Goal: Communication & Community: Answer question/provide support

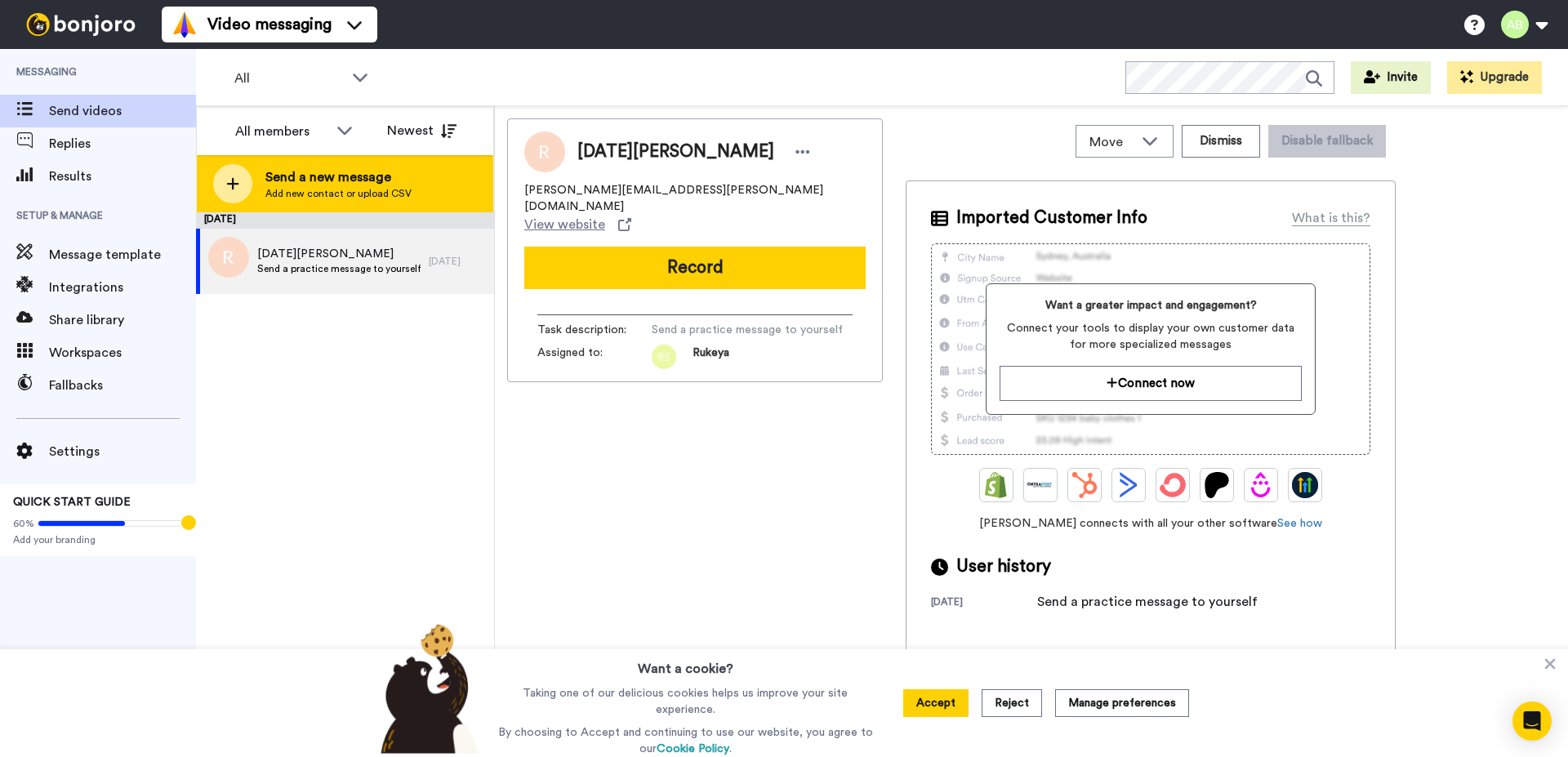
click at [371, 179] on span "Send a new message" at bounding box center [338, 176] width 146 height 19
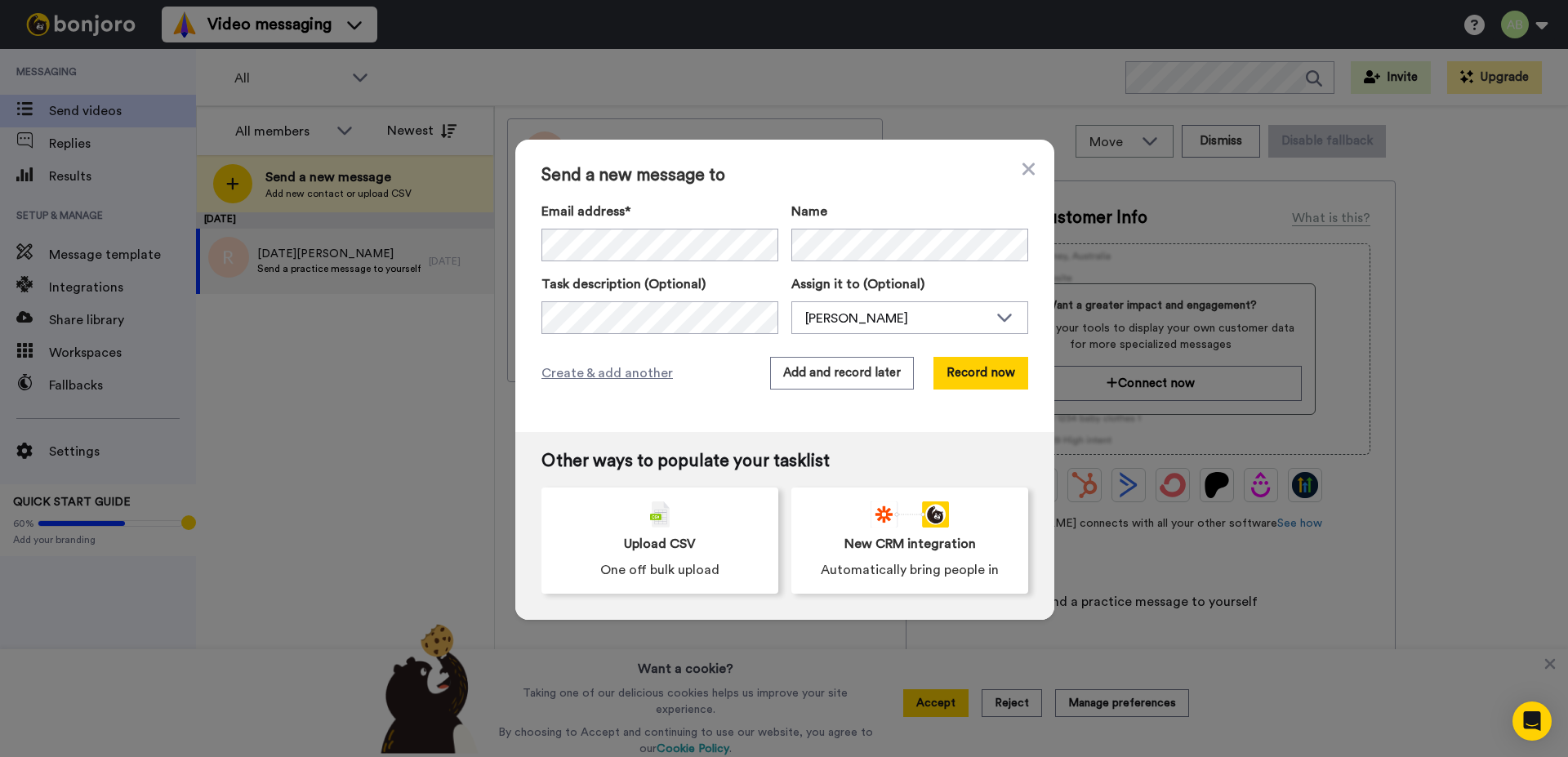
click at [484, 571] on div "Send a new message to Email address* Maja Zelazna <majajaku11@gmail.com> Wajiha…" at bounding box center [784, 378] width 1568 height 757
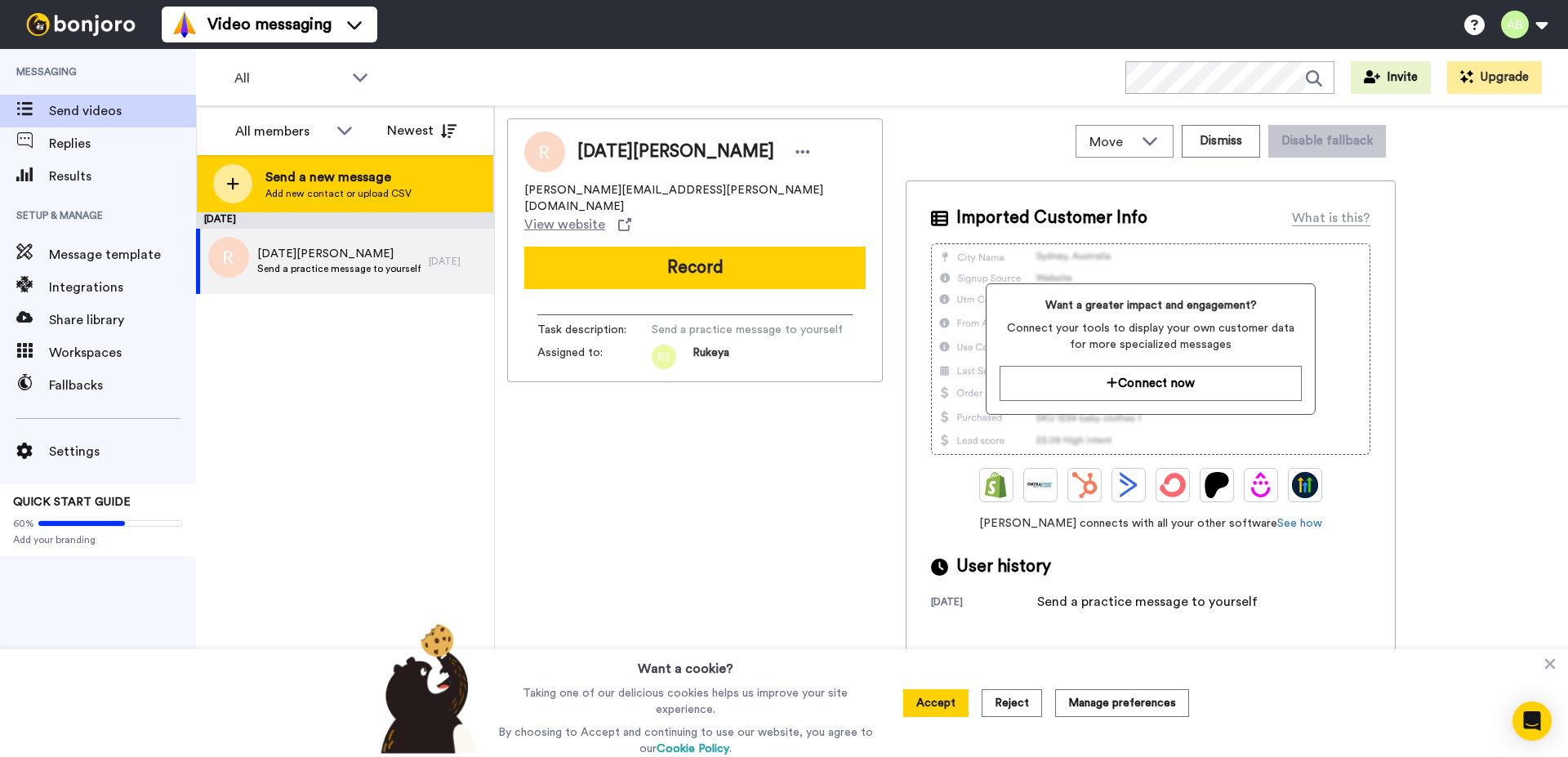
click at [333, 175] on span "Send a new message" at bounding box center [338, 176] width 146 height 19
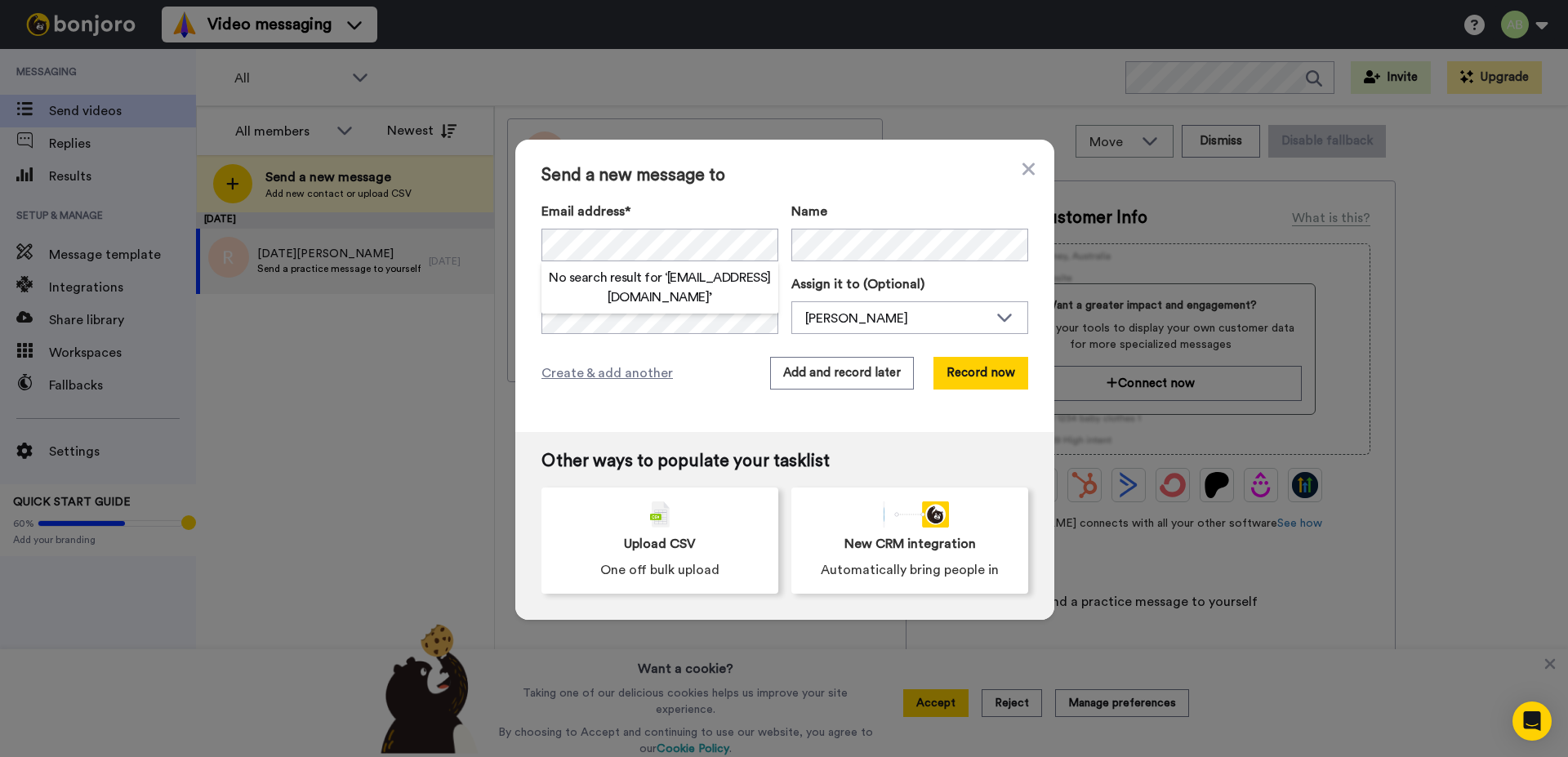
click at [621, 285] on h2 "No search result for ‘ chocolatedelightsss@gmail.com ’" at bounding box center [659, 287] width 237 height 39
click at [681, 339] on div "Send a new message to Email address* No search result for ‘ chocolatedelightsss…" at bounding box center [785, 285] width 539 height 292
click at [856, 369] on button "Add and record later" at bounding box center [842, 372] width 144 height 33
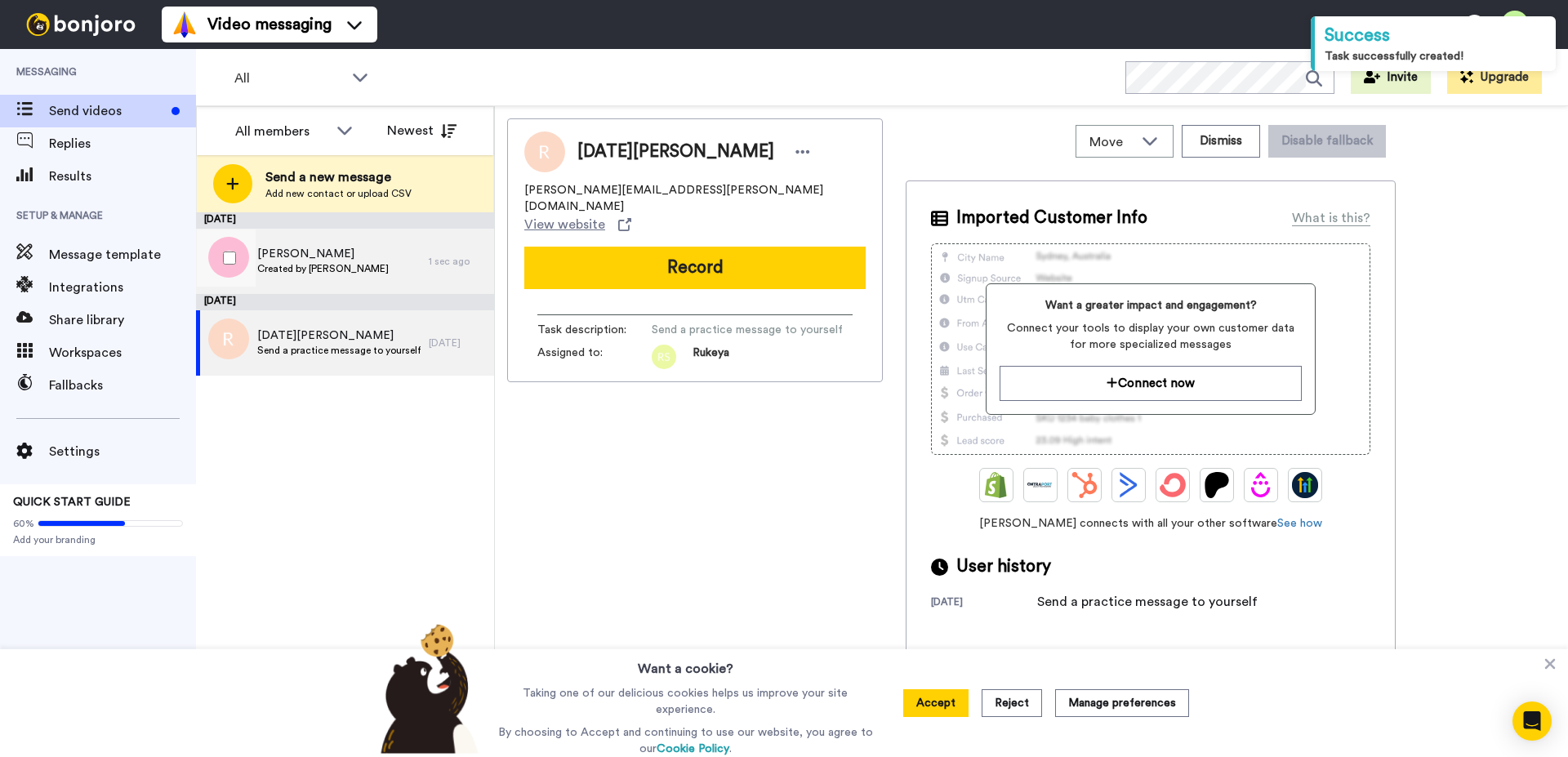
click at [321, 262] on span "Created by [PERSON_NAME]" at bounding box center [322, 269] width 131 height 13
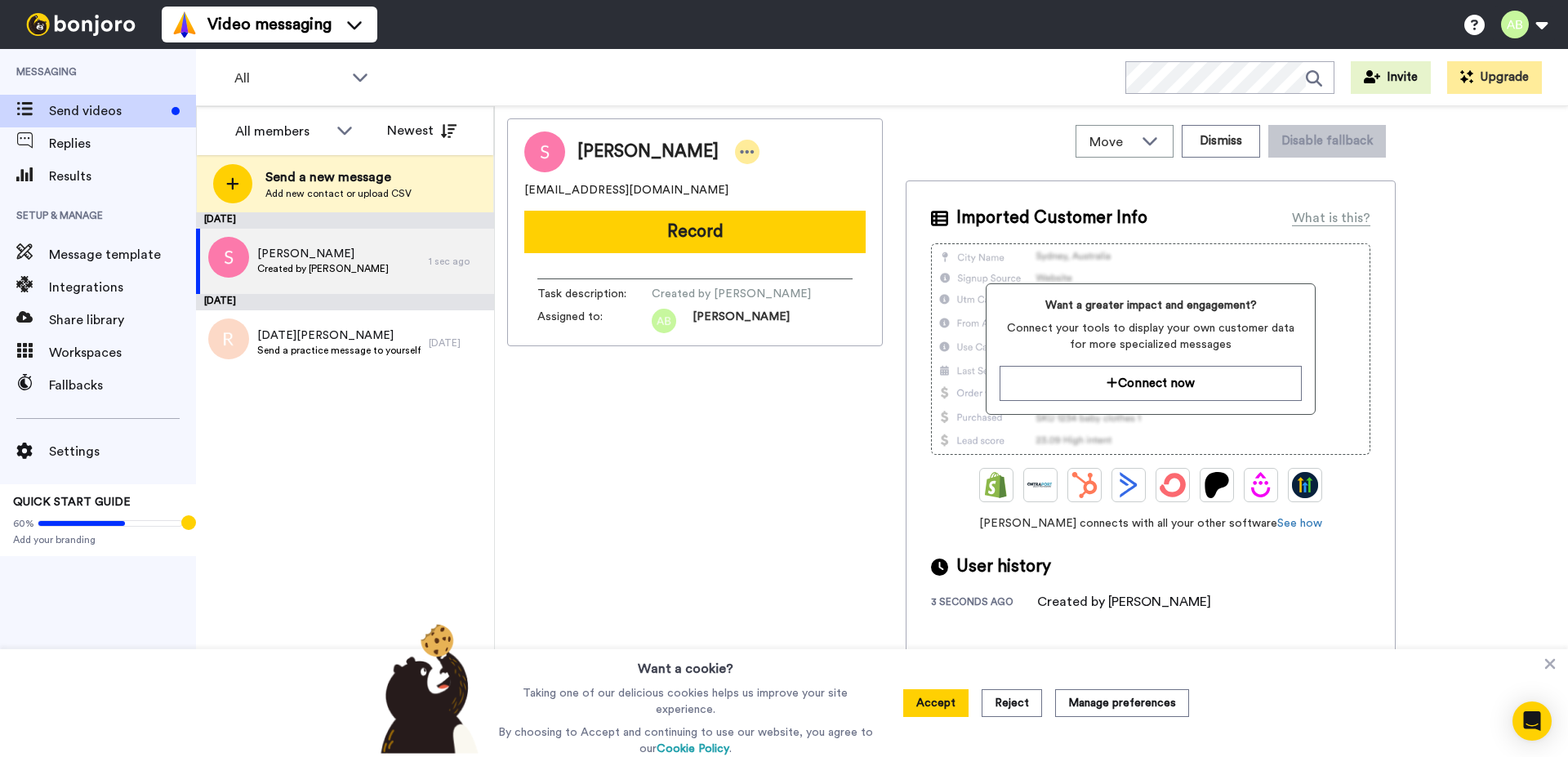
click at [740, 148] on icon at bounding box center [747, 152] width 15 height 17
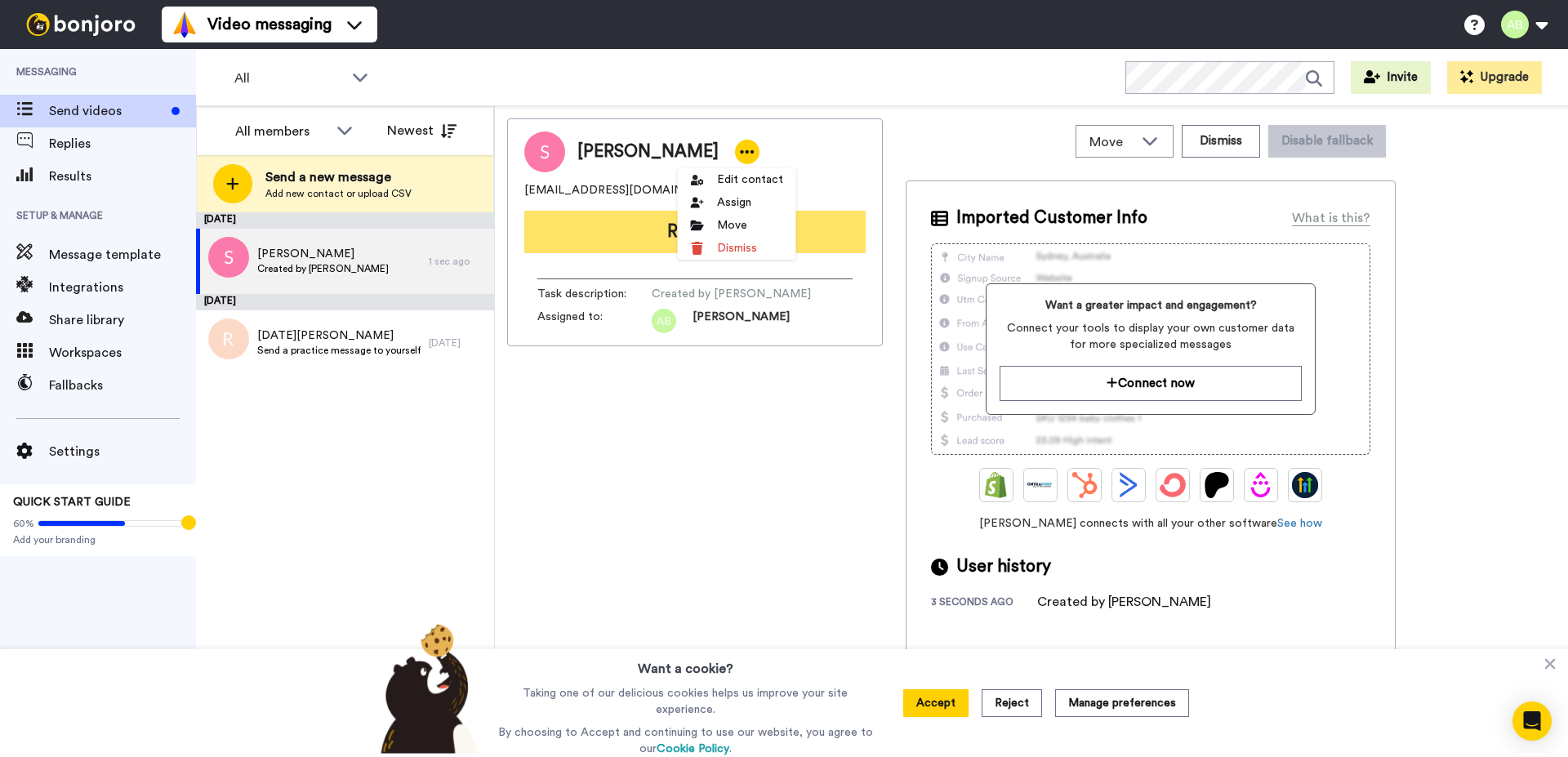
click at [626, 251] on button "Record" at bounding box center [694, 232] width 341 height 43
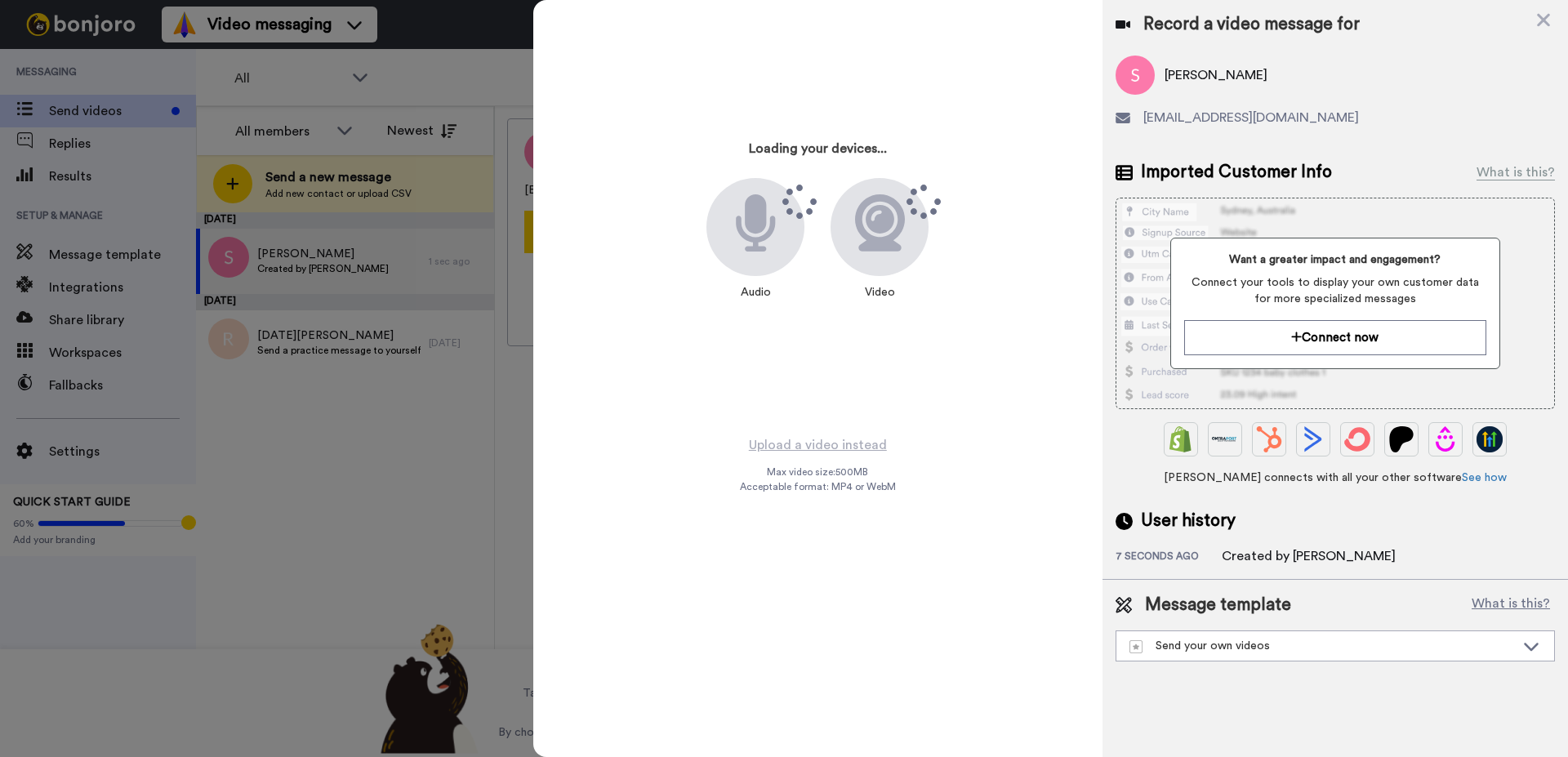
click at [796, 479] on div "Max video size: 500 MB Acceptable format: MP4 or WebM" at bounding box center [817, 478] width 156 height 28
drag, startPoint x: 802, startPoint y: 476, endPoint x: 915, endPoint y: 485, distance: 113.4
click at [915, 484] on div "Loading your devices... Audio Video Upload a video instead Max video size: 500 …" at bounding box center [817, 378] width 569 height 757
click at [920, 490] on div "Loading your devices... Audio Video Upload a video instead Max video size: 500 …" at bounding box center [817, 378] width 569 height 757
click at [1540, 23] on icon at bounding box center [1544, 21] width 13 height 13
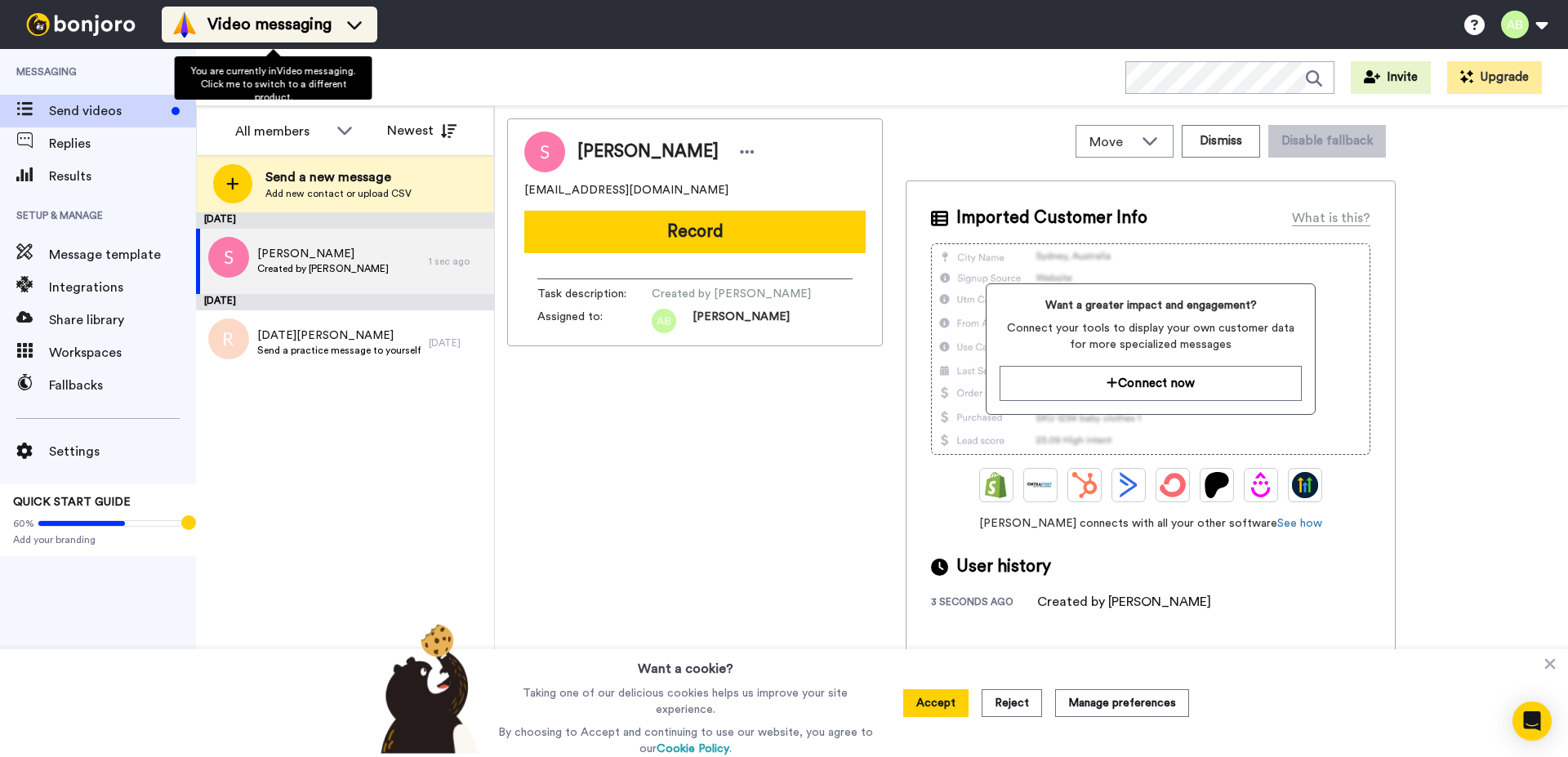
click at [328, 25] on span "Video messaging" at bounding box center [269, 24] width 124 height 23
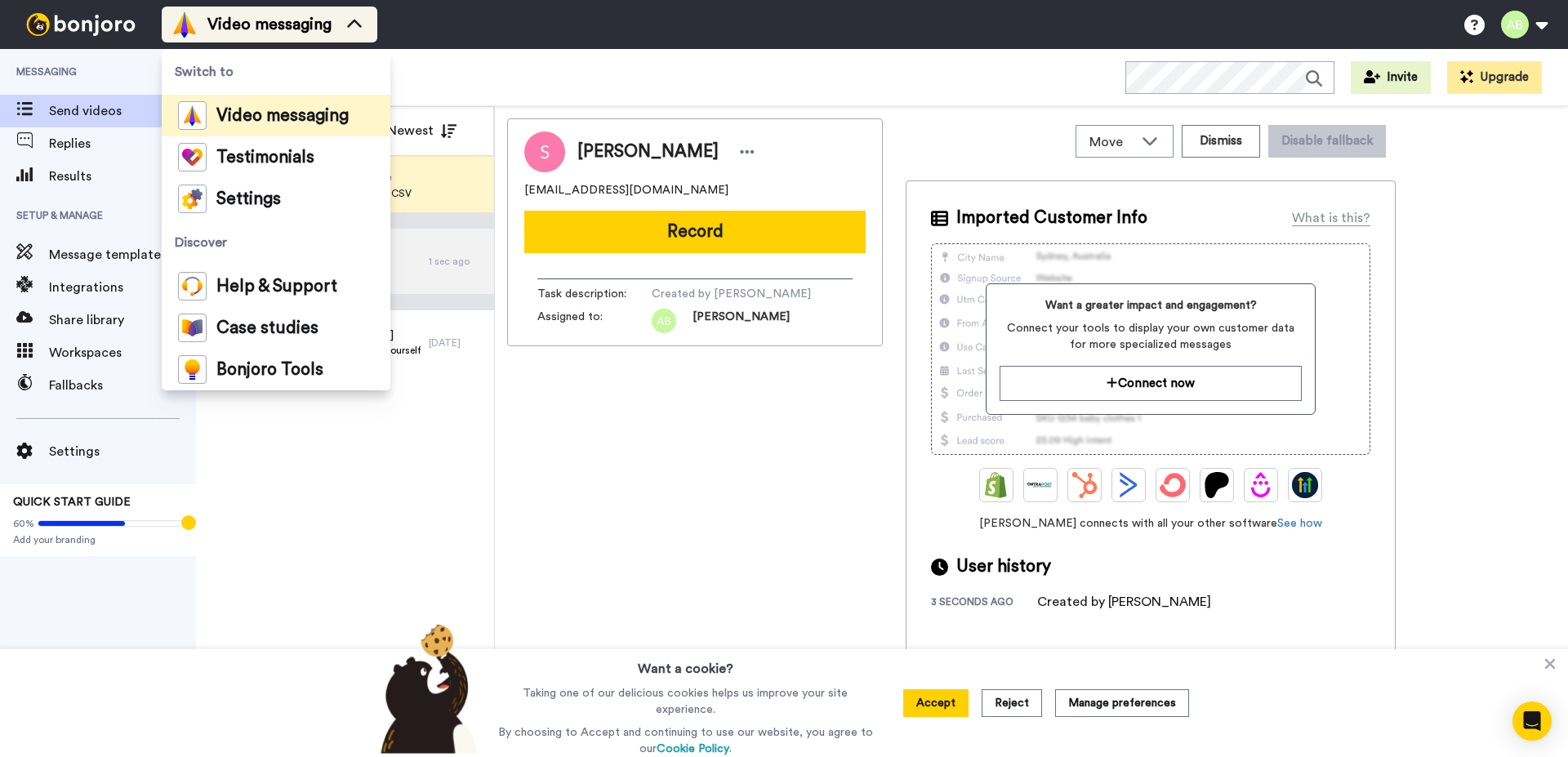
click at [328, 25] on span "Video messaging" at bounding box center [269, 24] width 124 height 23
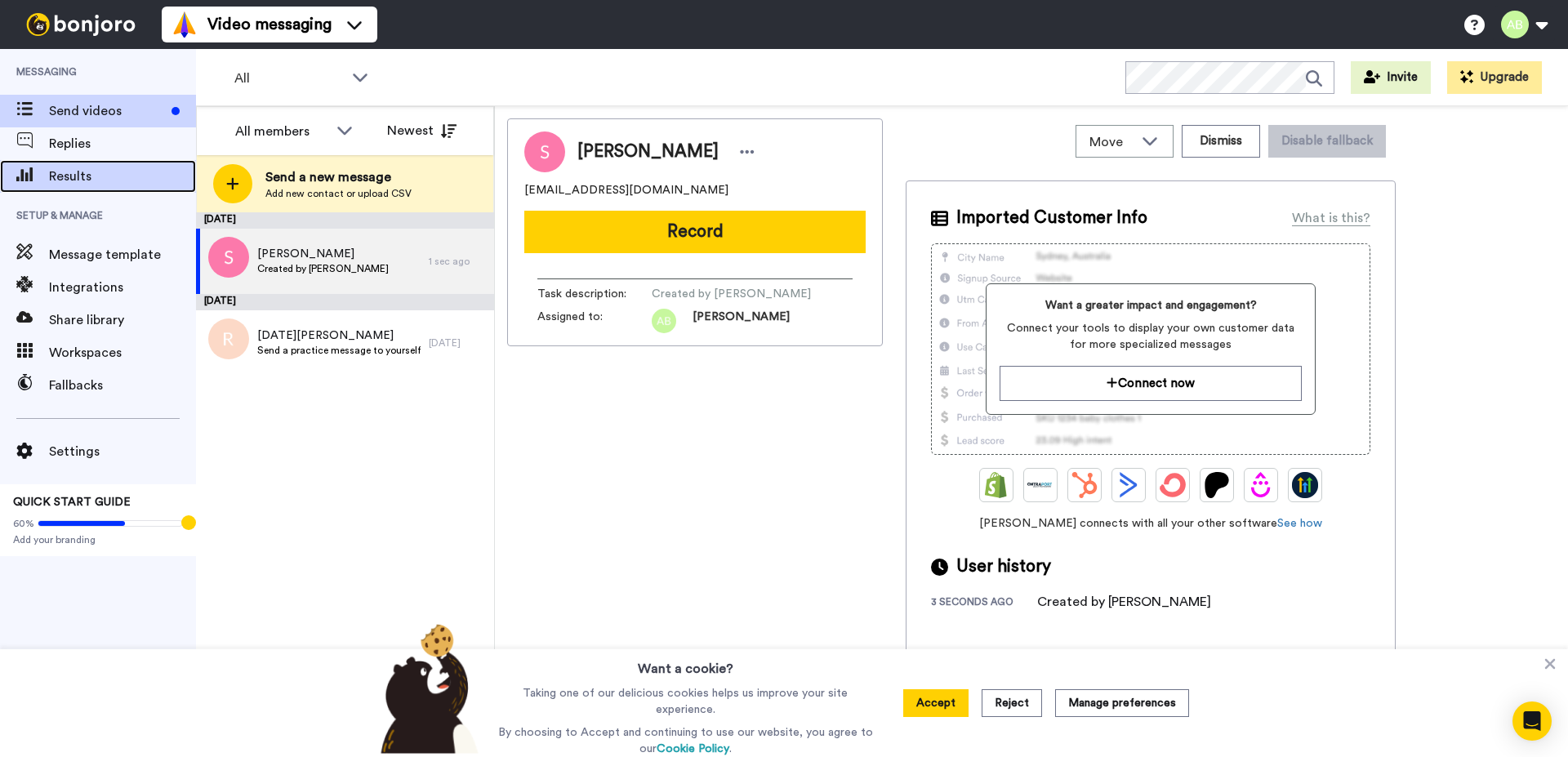
click at [85, 162] on div "Results" at bounding box center [98, 176] width 196 height 33
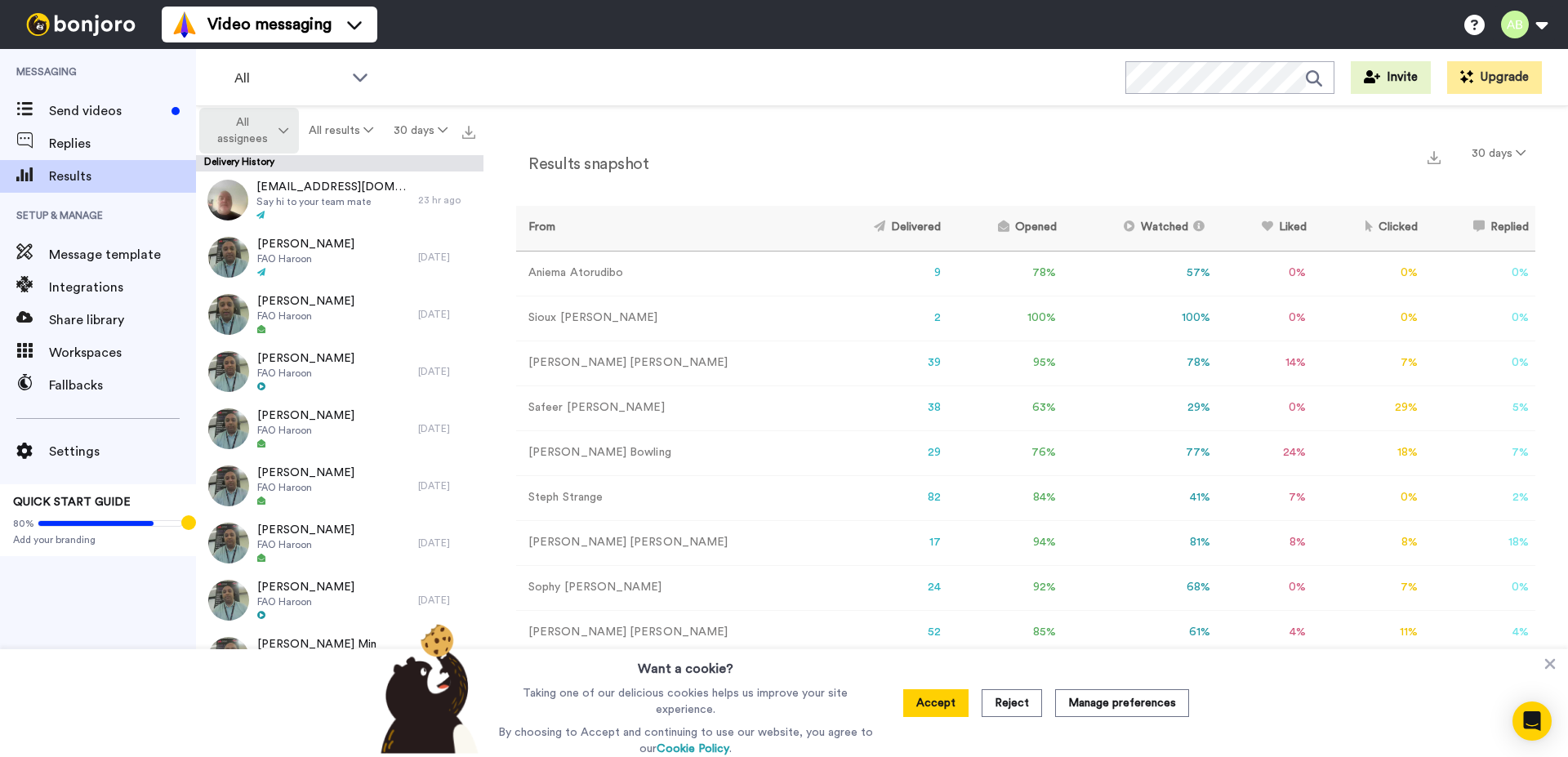
click at [249, 130] on span "All assignees" at bounding box center [242, 130] width 66 height 33
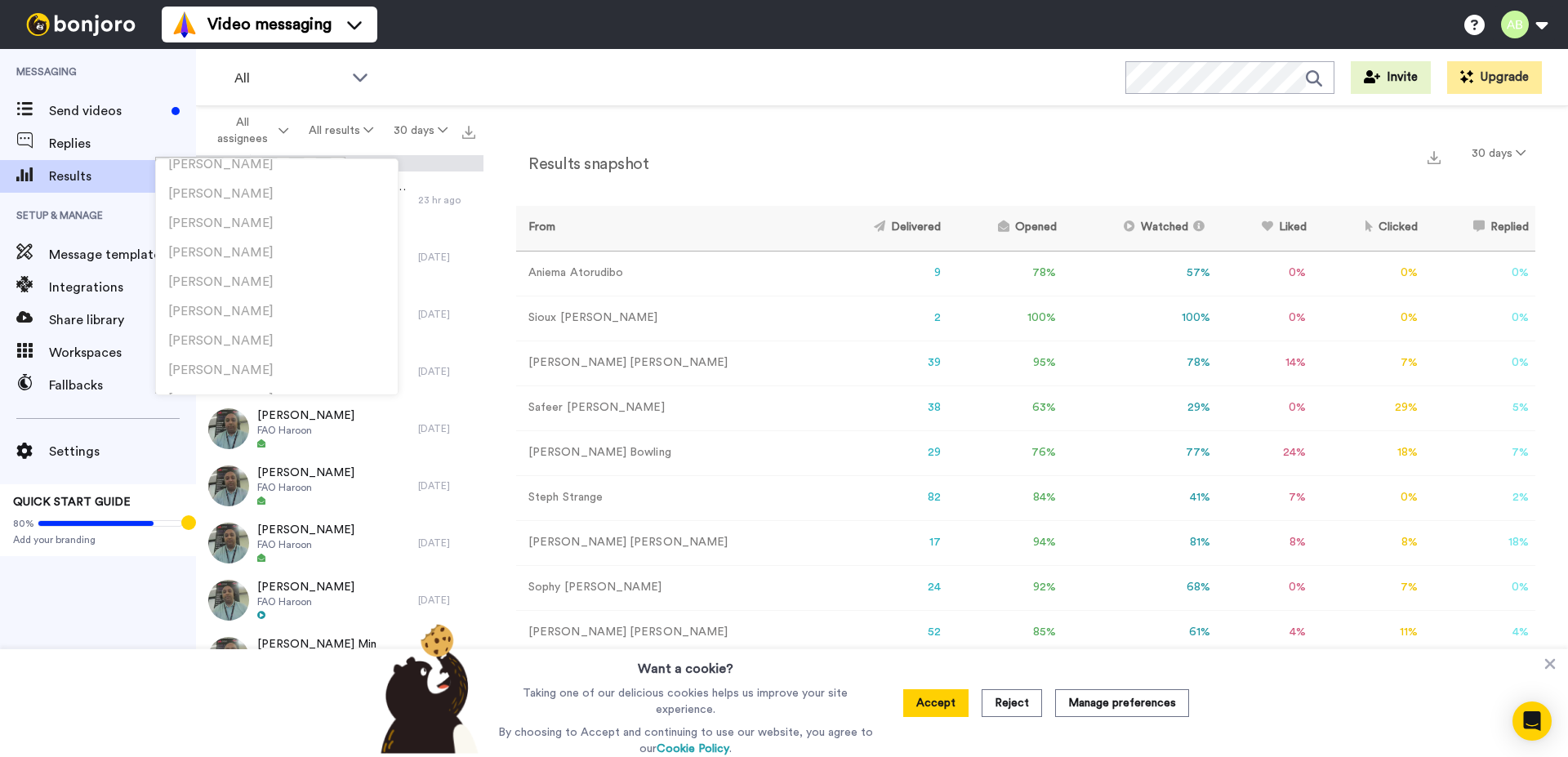
scroll to position [412, 0]
click at [248, 255] on span "[PERSON_NAME]" at bounding box center [221, 259] width 105 height 13
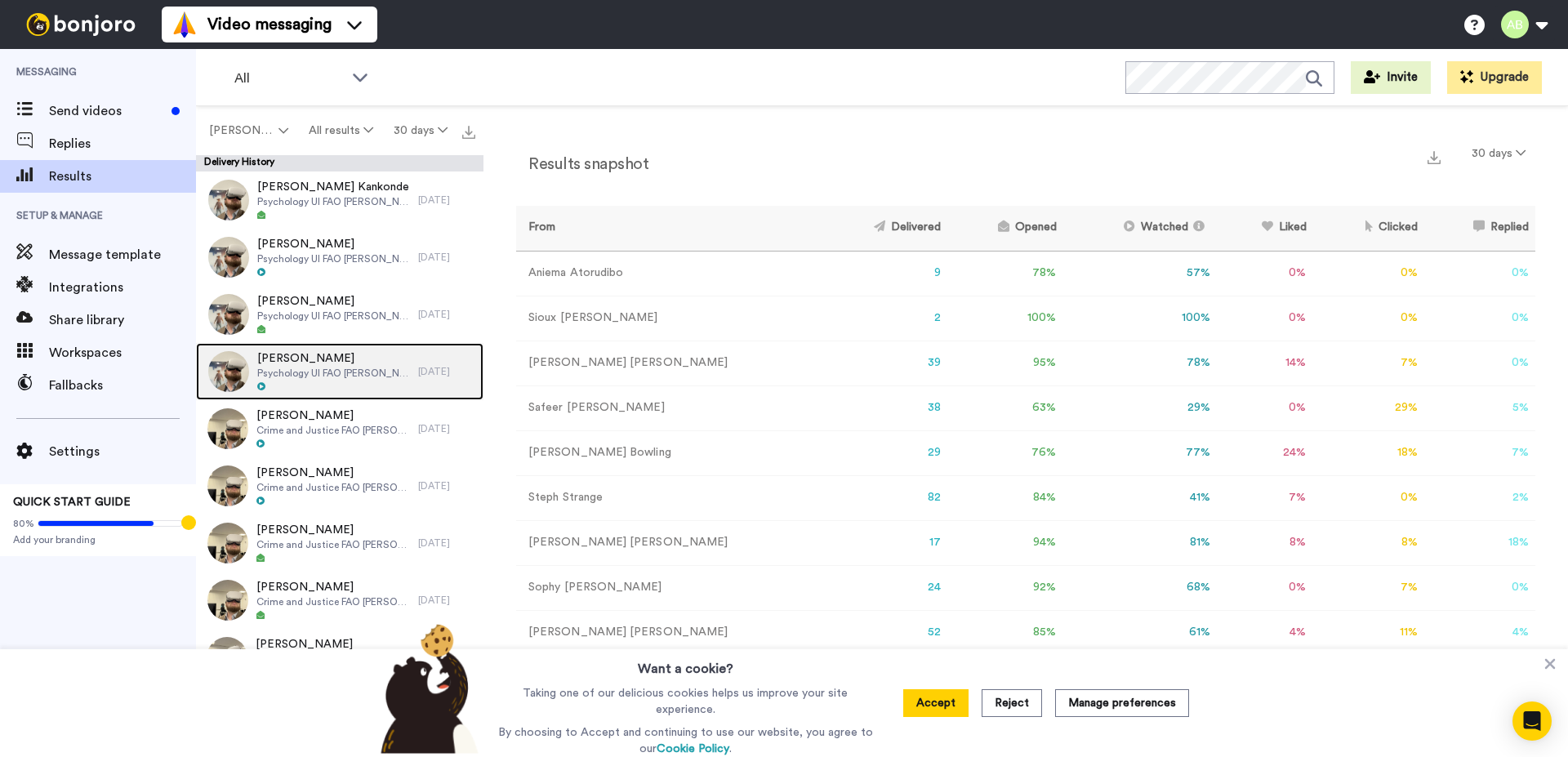
click at [386, 381] on div "Emily Bray Psychology UI FAO Ashley" at bounding box center [306, 371] width 222 height 57
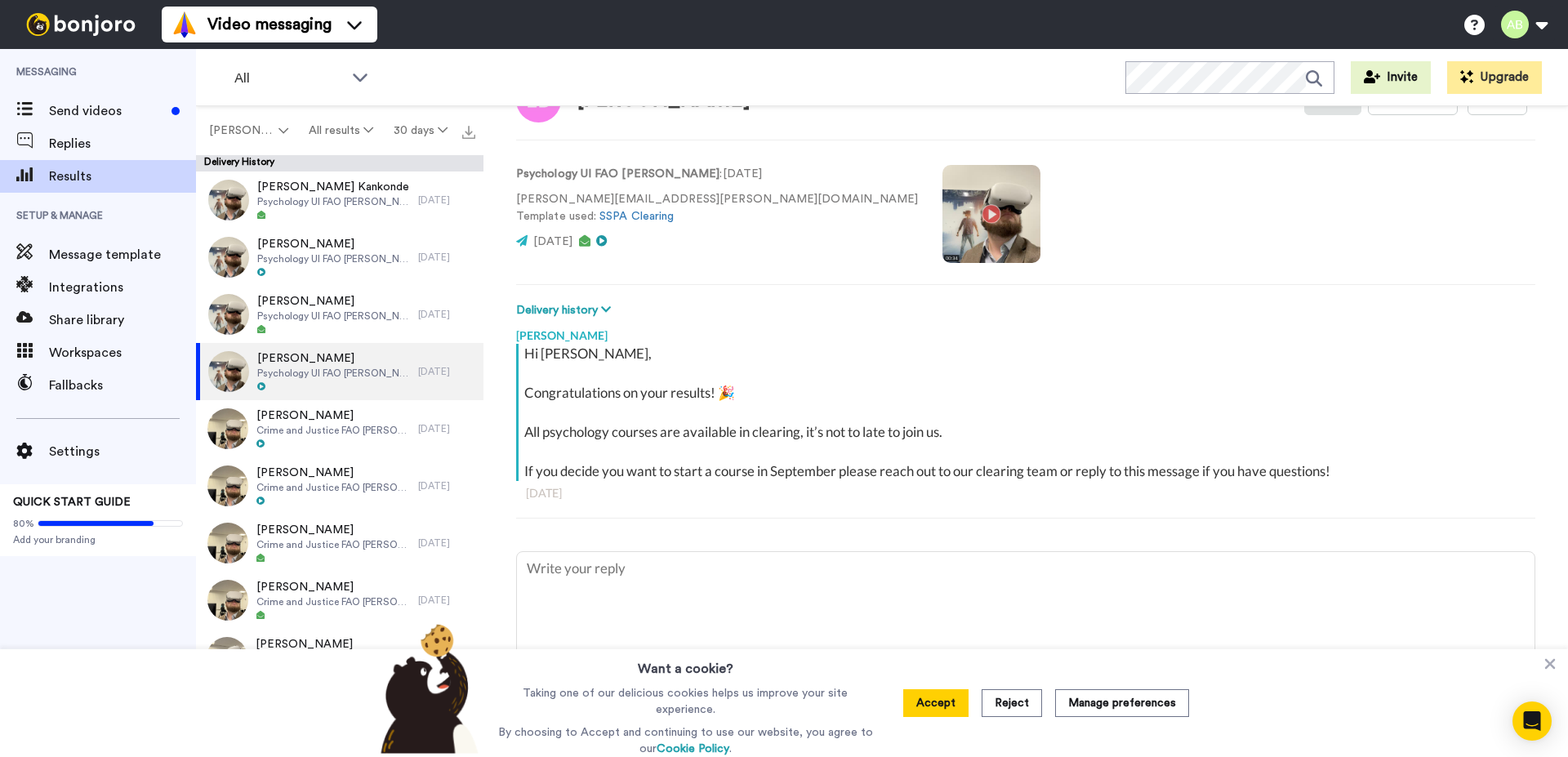
scroll to position [80, 0]
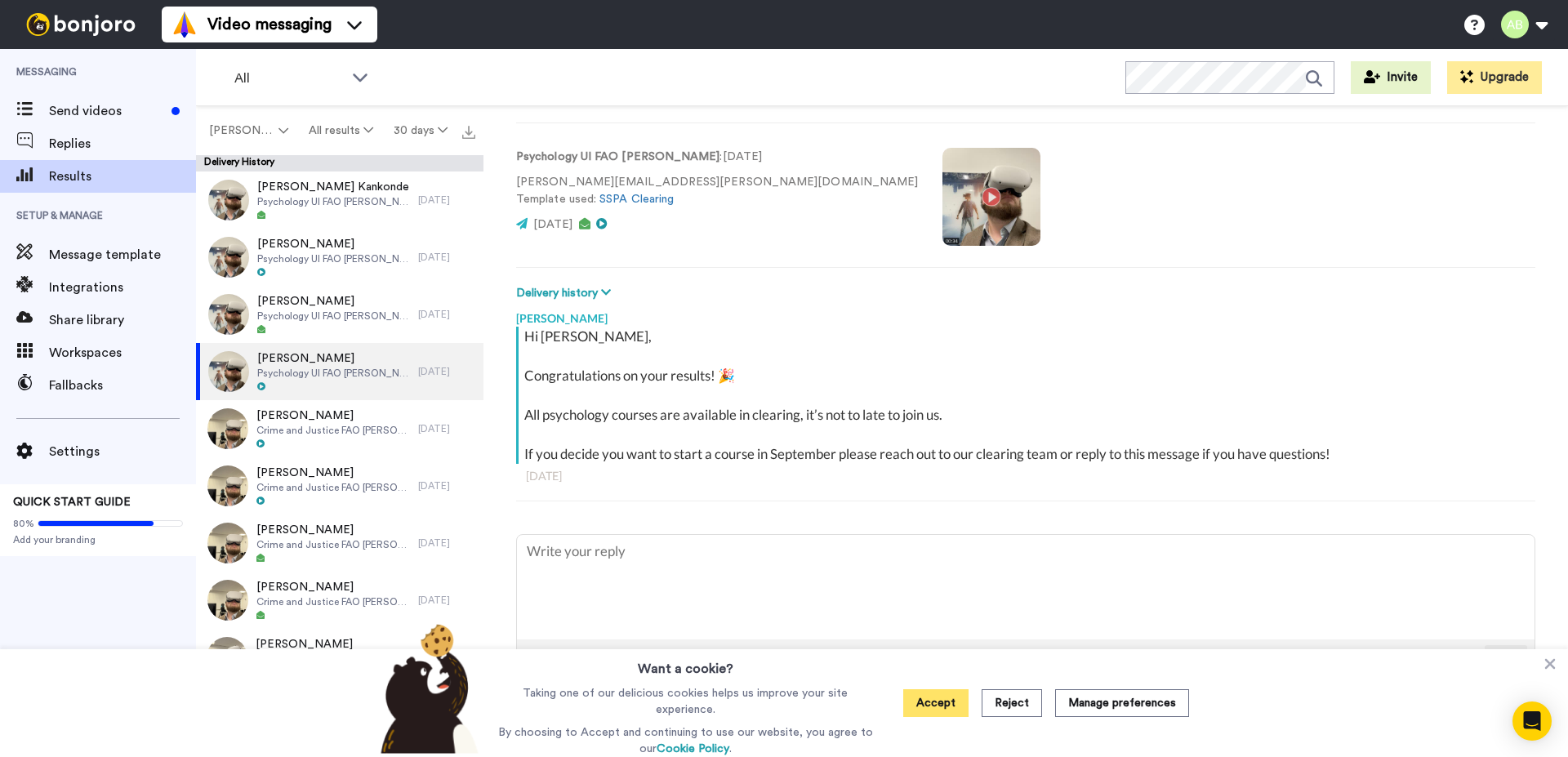
click at [930, 691] on button "Accept" at bounding box center [935, 703] width 65 height 28
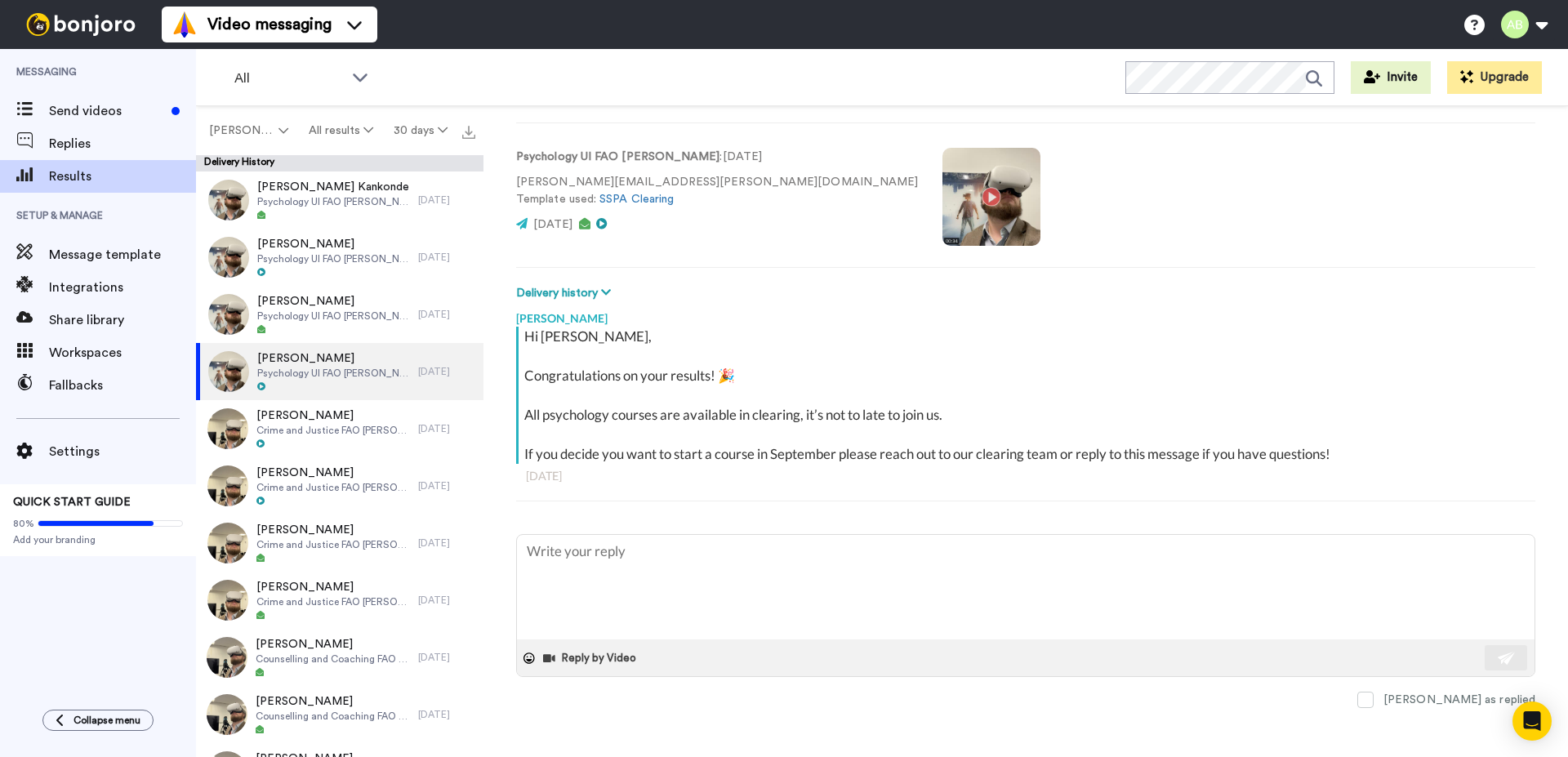
click at [942, 212] on video at bounding box center [991, 197] width 98 height 98
click at [942, 209] on video at bounding box center [991, 197] width 98 height 98
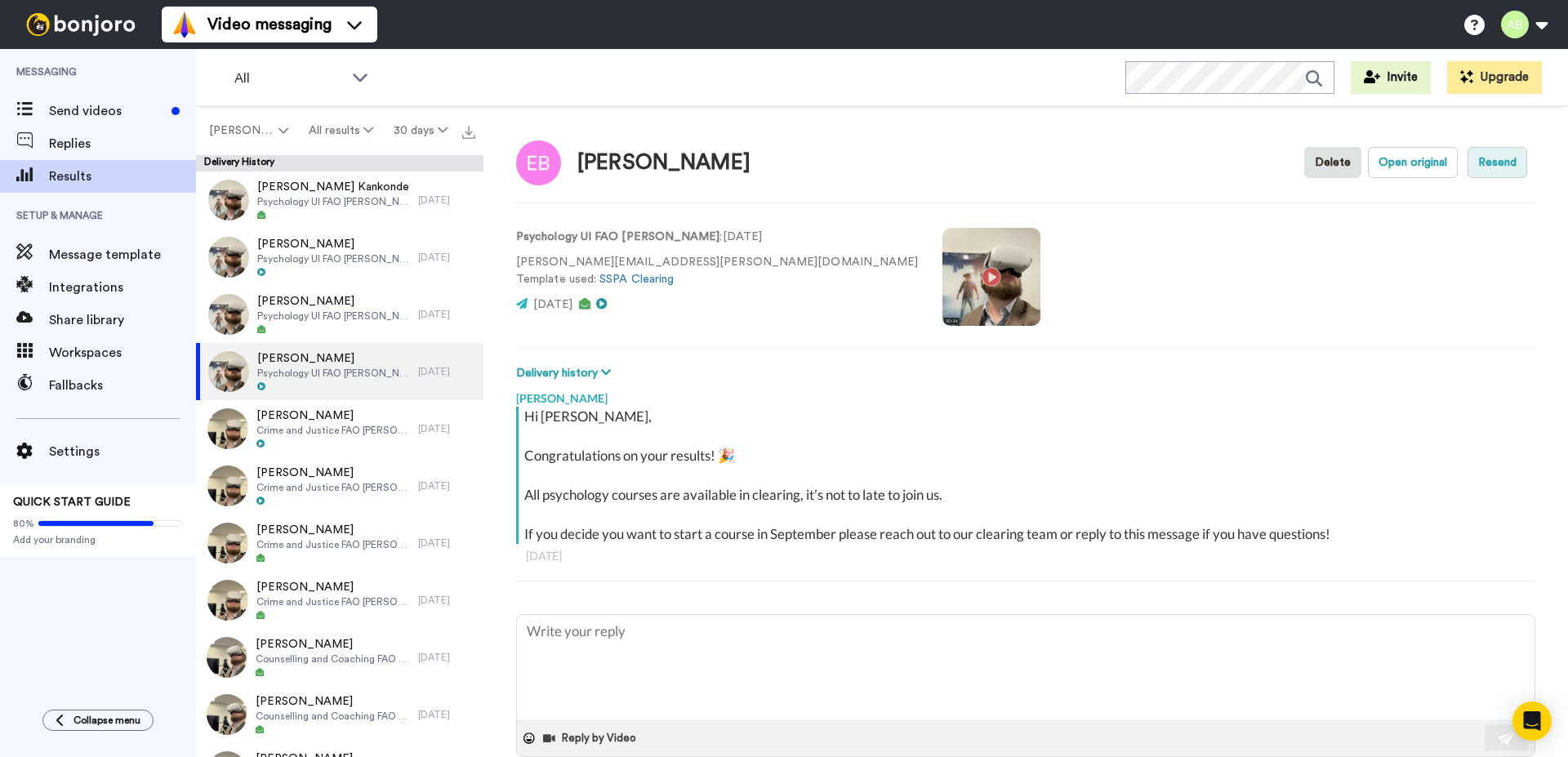
click at [1479, 166] on button "Resend" at bounding box center [1497, 162] width 59 height 31
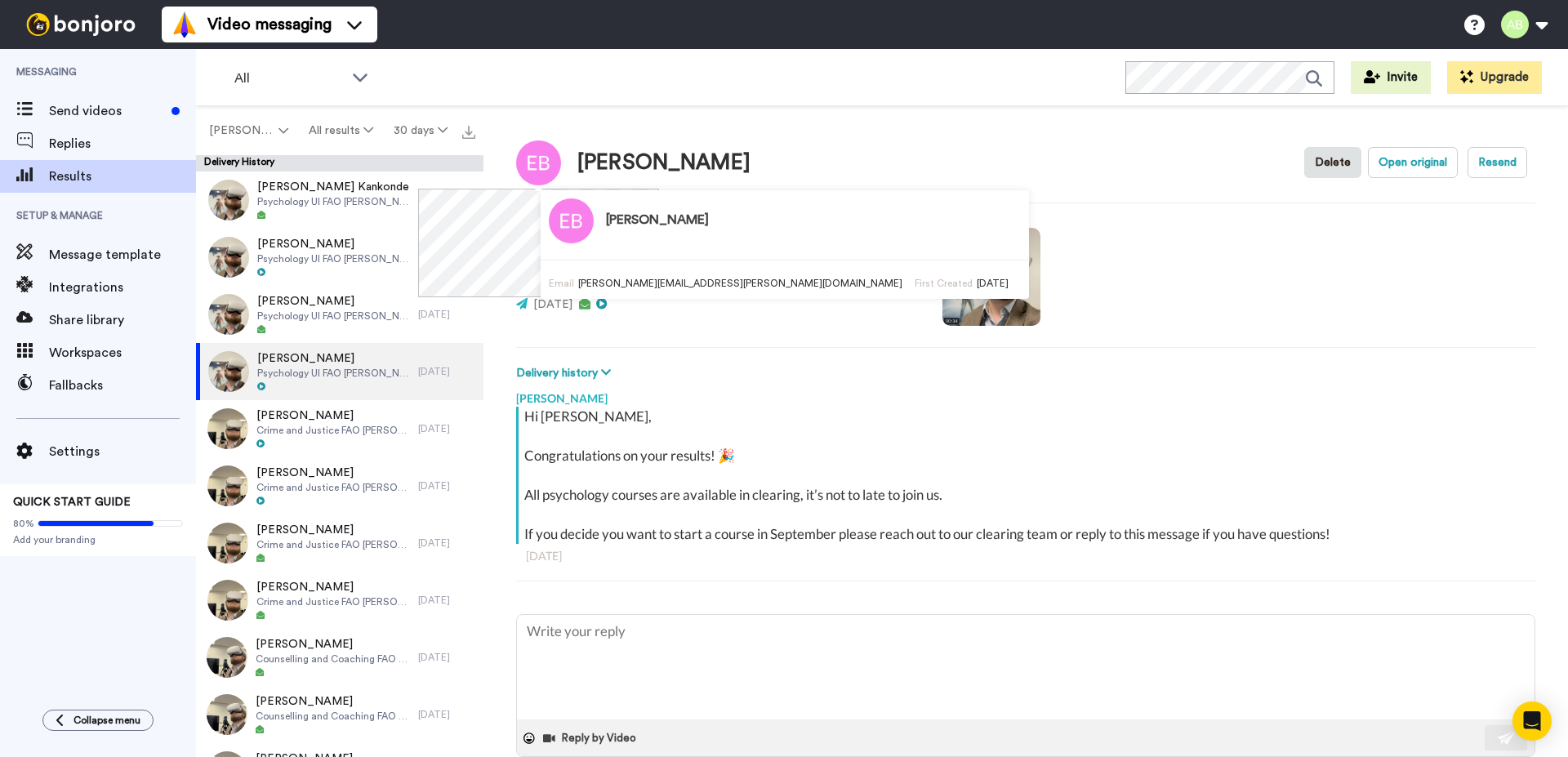
click at [756, 386] on div "[PERSON_NAME]" at bounding box center [1026, 394] width 1019 height 24
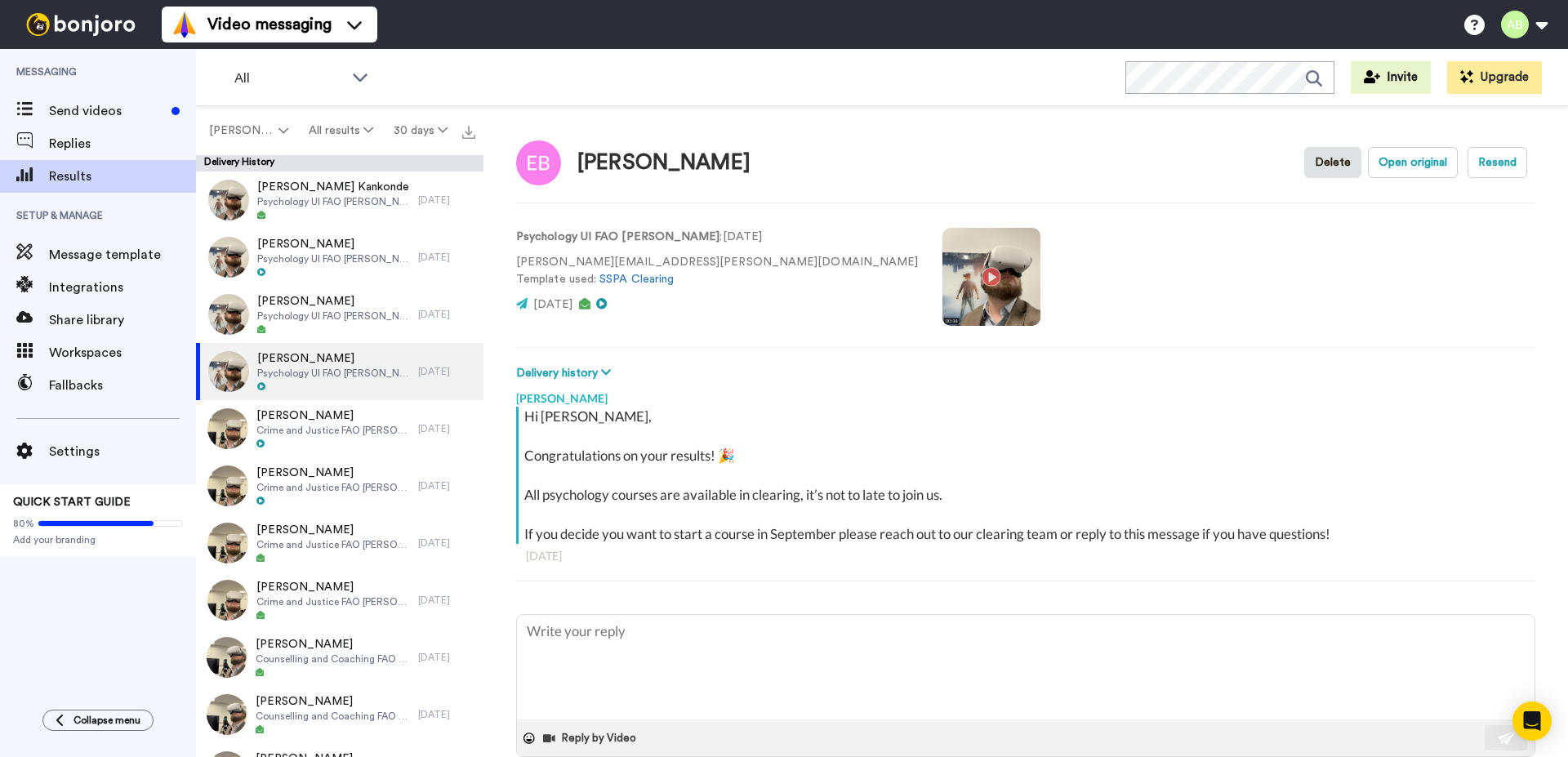
type textarea "x"
click at [71, 116] on span "Send videos" at bounding box center [107, 110] width 116 height 19
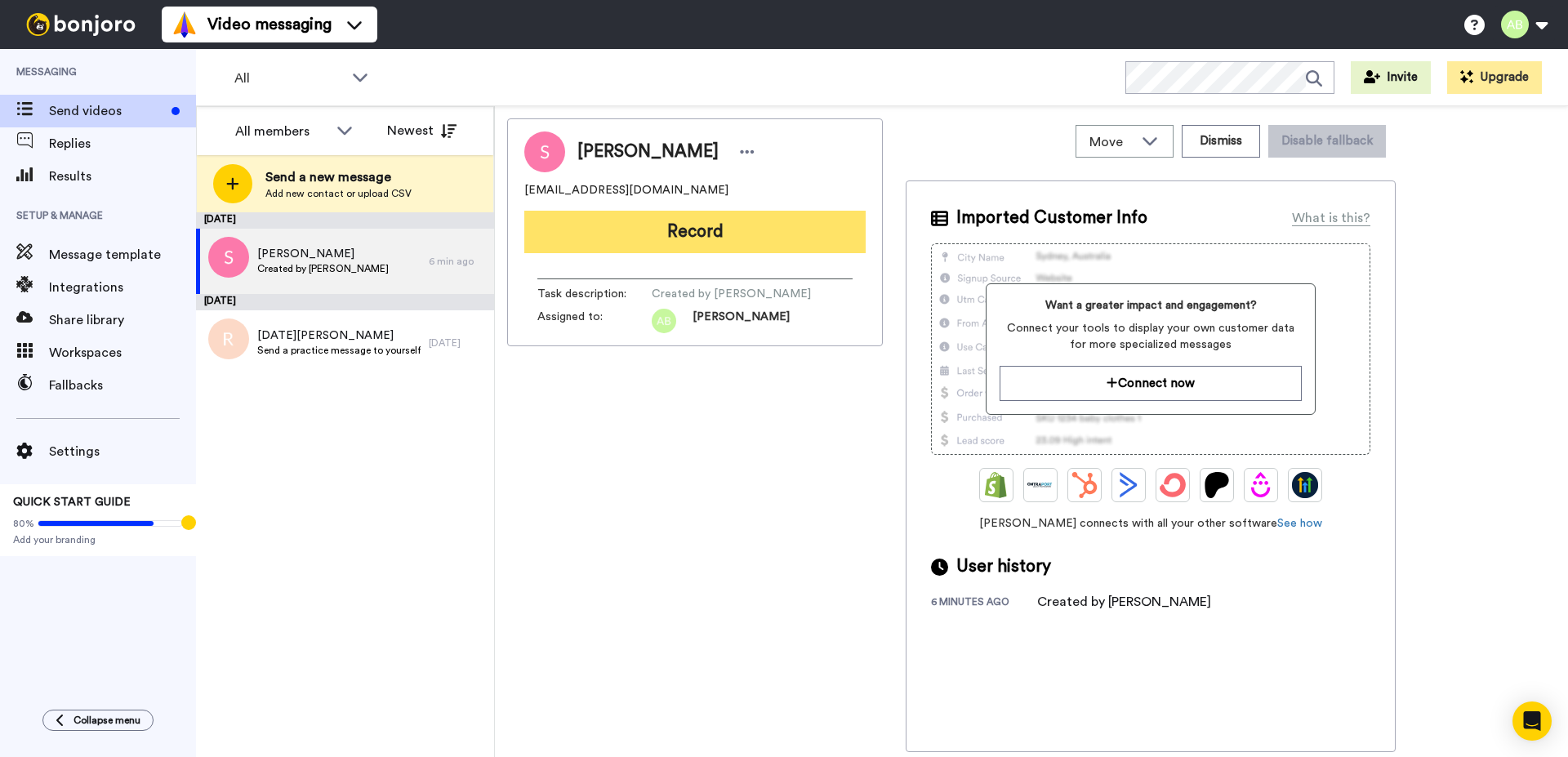
click at [636, 235] on button "Record" at bounding box center [694, 232] width 341 height 43
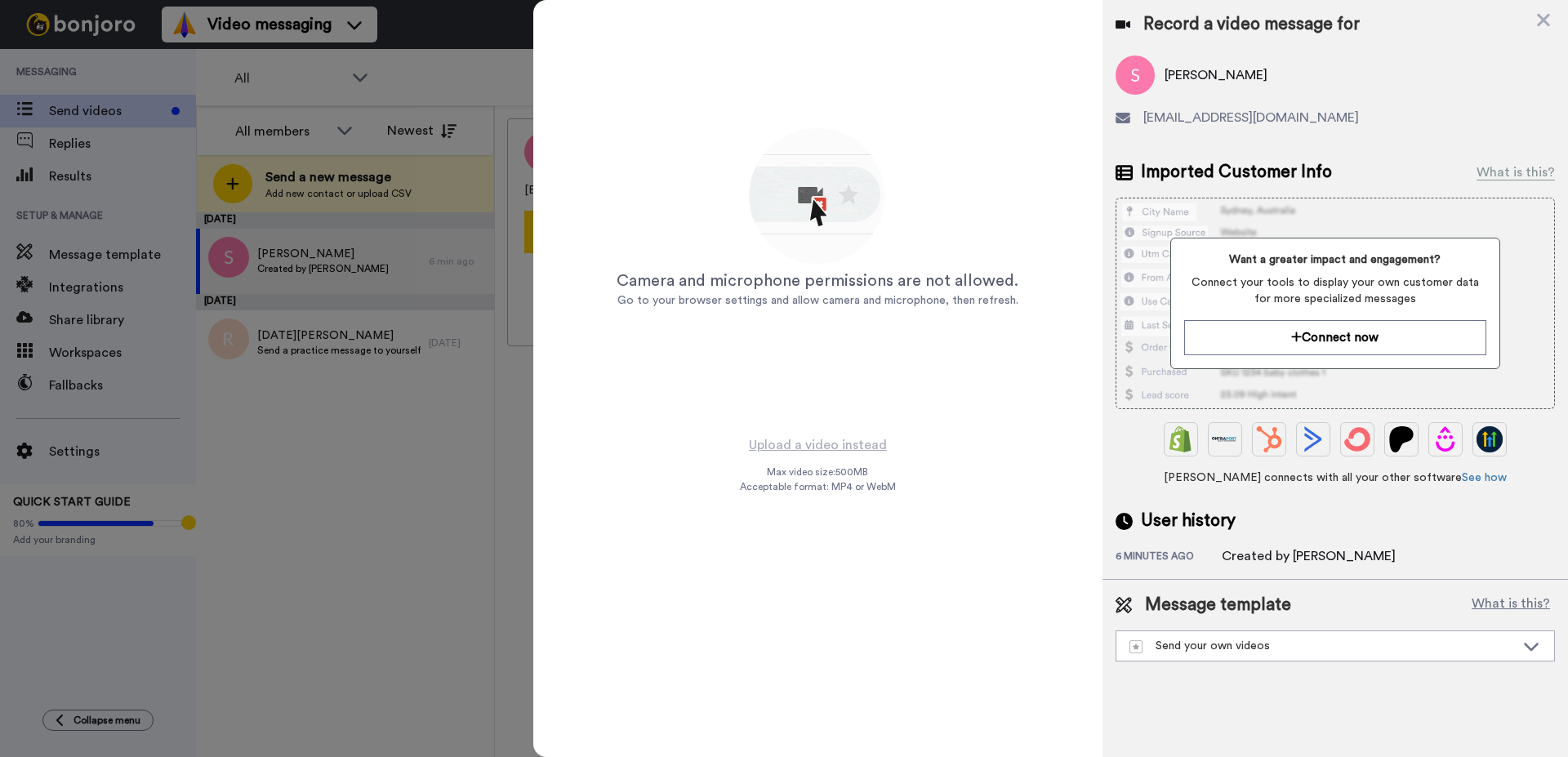
click at [589, 129] on div "Camera and microphone permissions are not allowed. Go to your browser settings …" at bounding box center [817, 217] width 569 height 434
click at [1536, 17] on div "Record a video message for" at bounding box center [1335, 24] width 439 height 23
click at [1539, 18] on icon at bounding box center [1544, 20] width 17 height 20
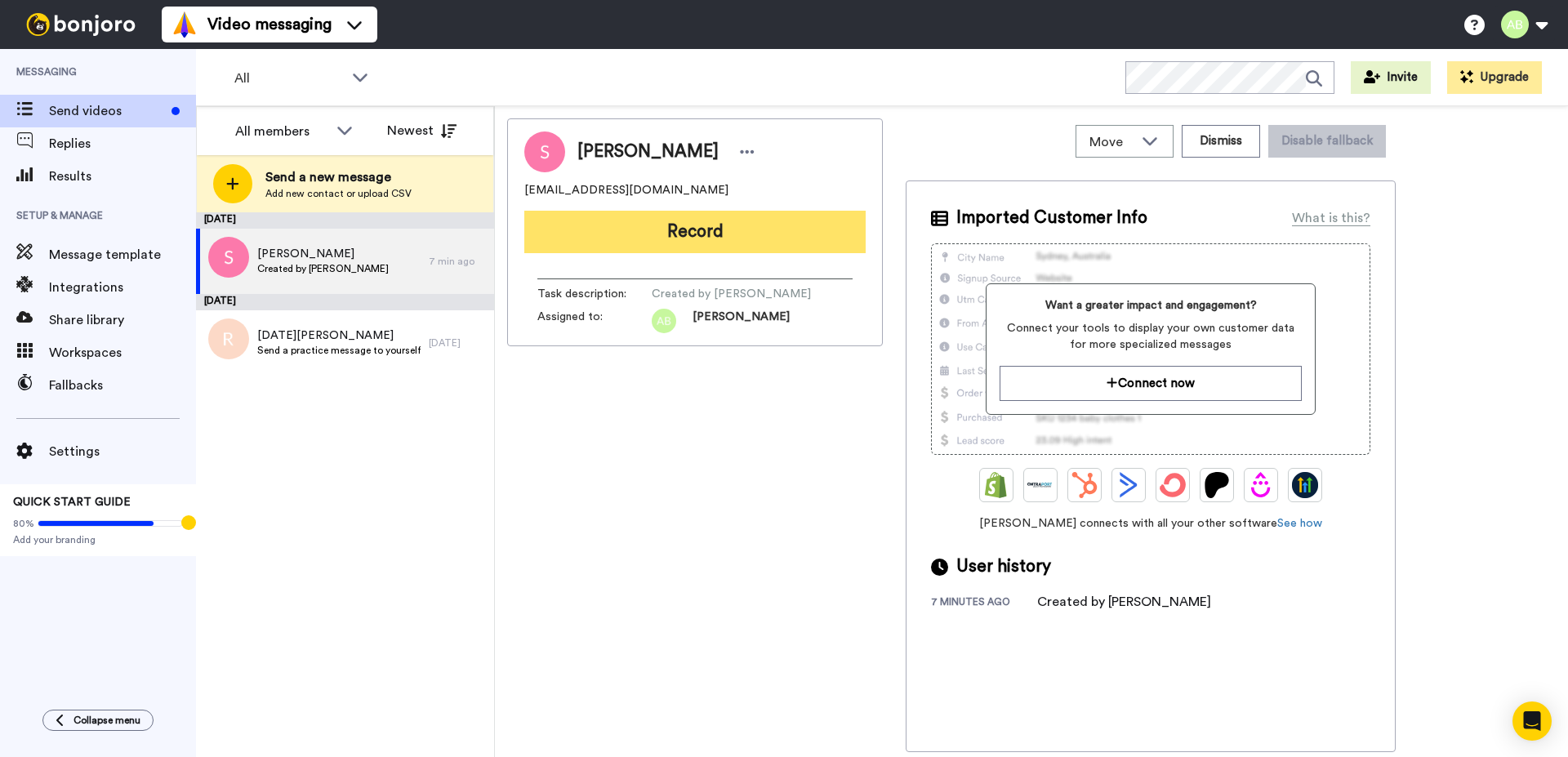
click at [605, 229] on button "Record" at bounding box center [694, 232] width 341 height 43
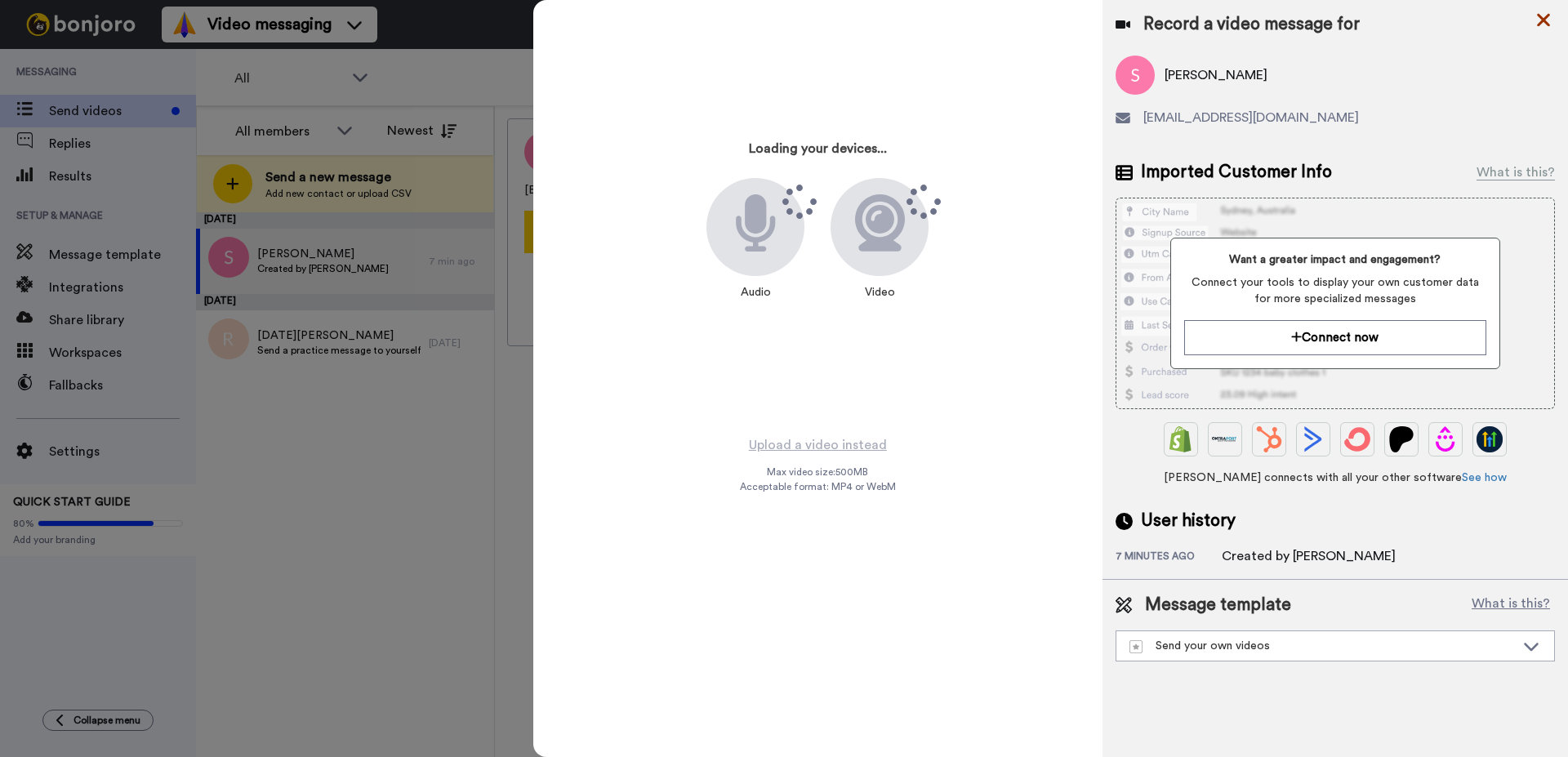
click at [1545, 22] on icon at bounding box center [1544, 21] width 13 height 13
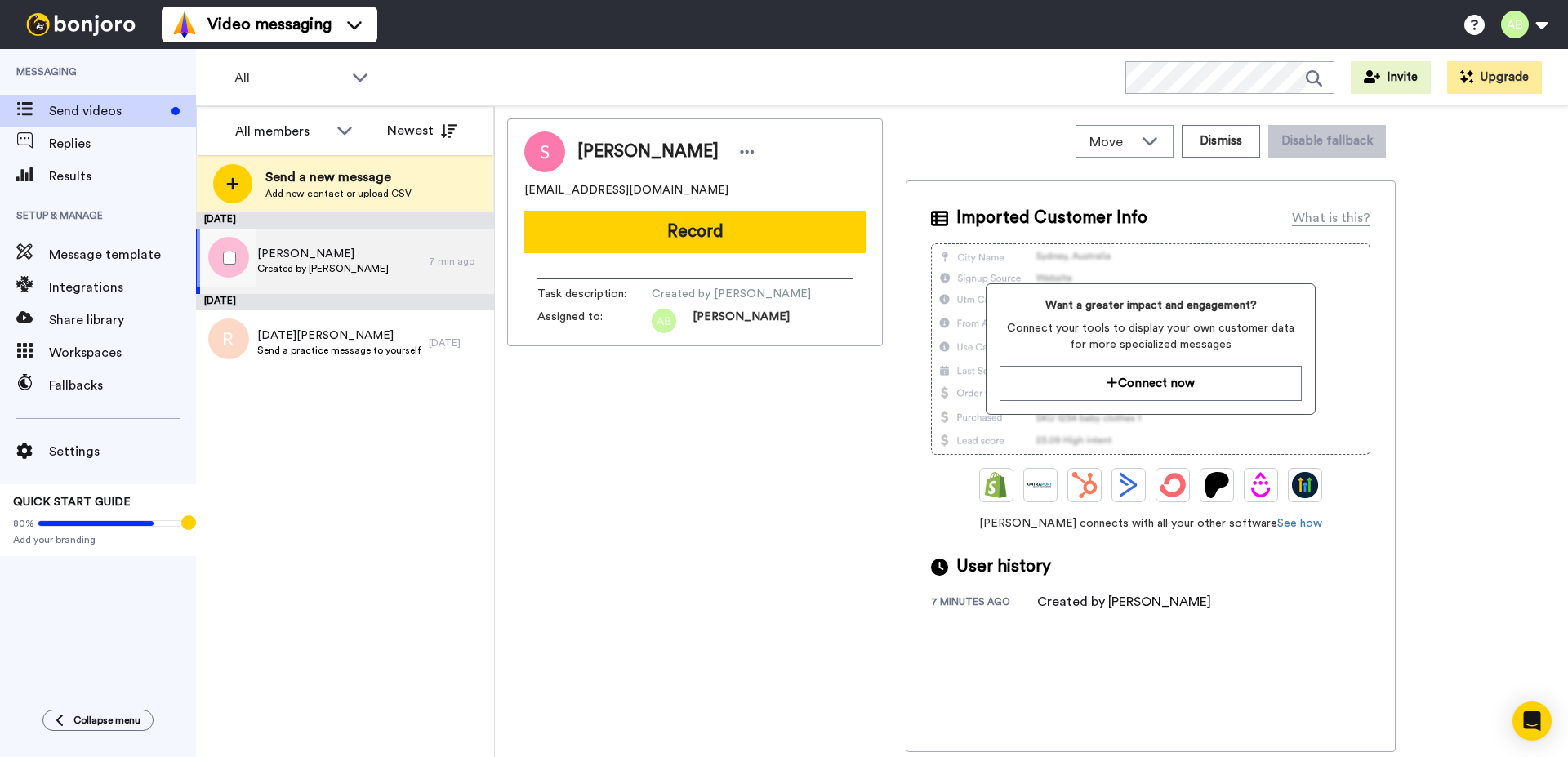
click at [337, 253] on span "[PERSON_NAME]" at bounding box center [322, 254] width 131 height 17
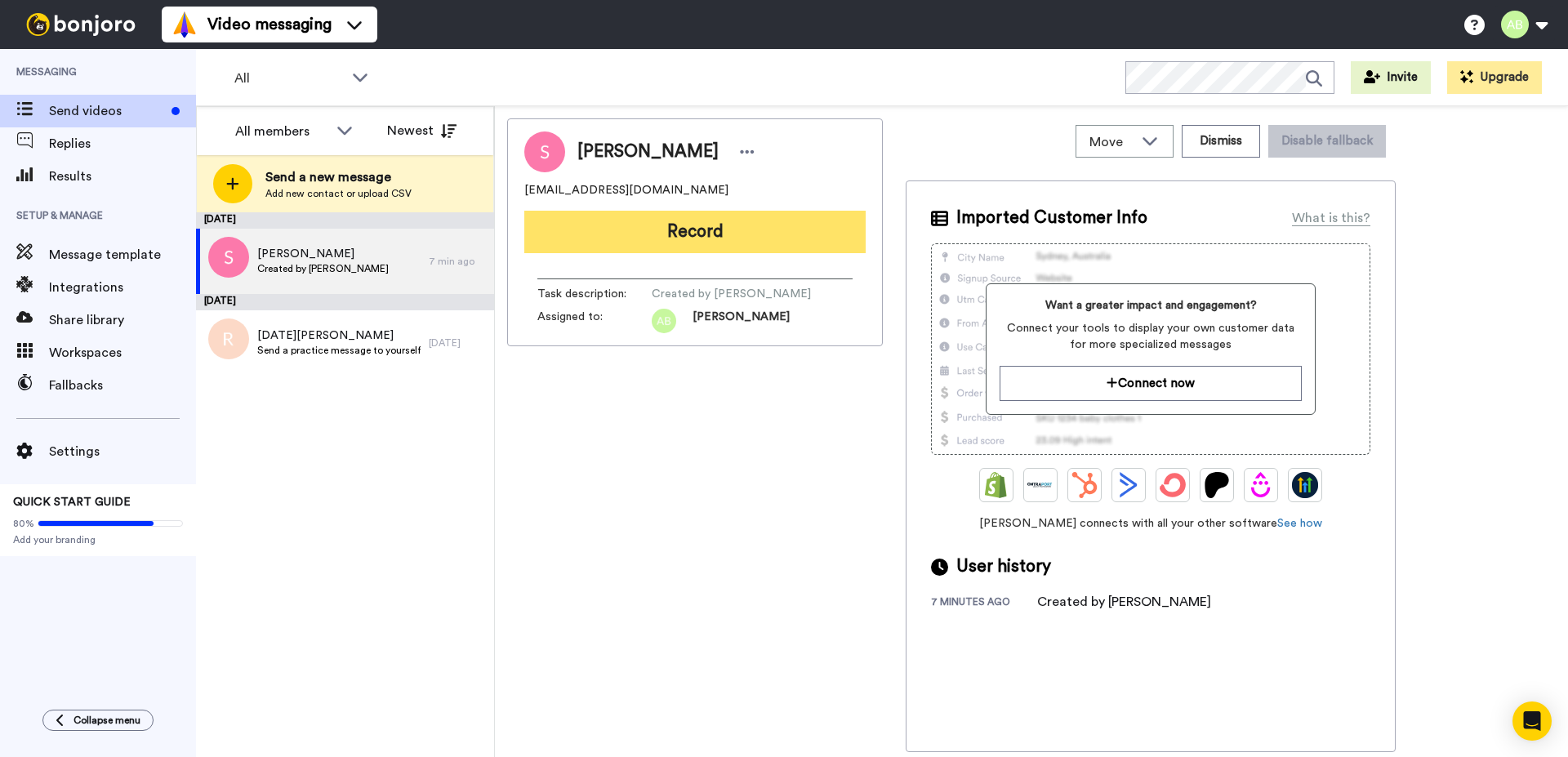
click at [665, 245] on button "Record" at bounding box center [694, 232] width 341 height 43
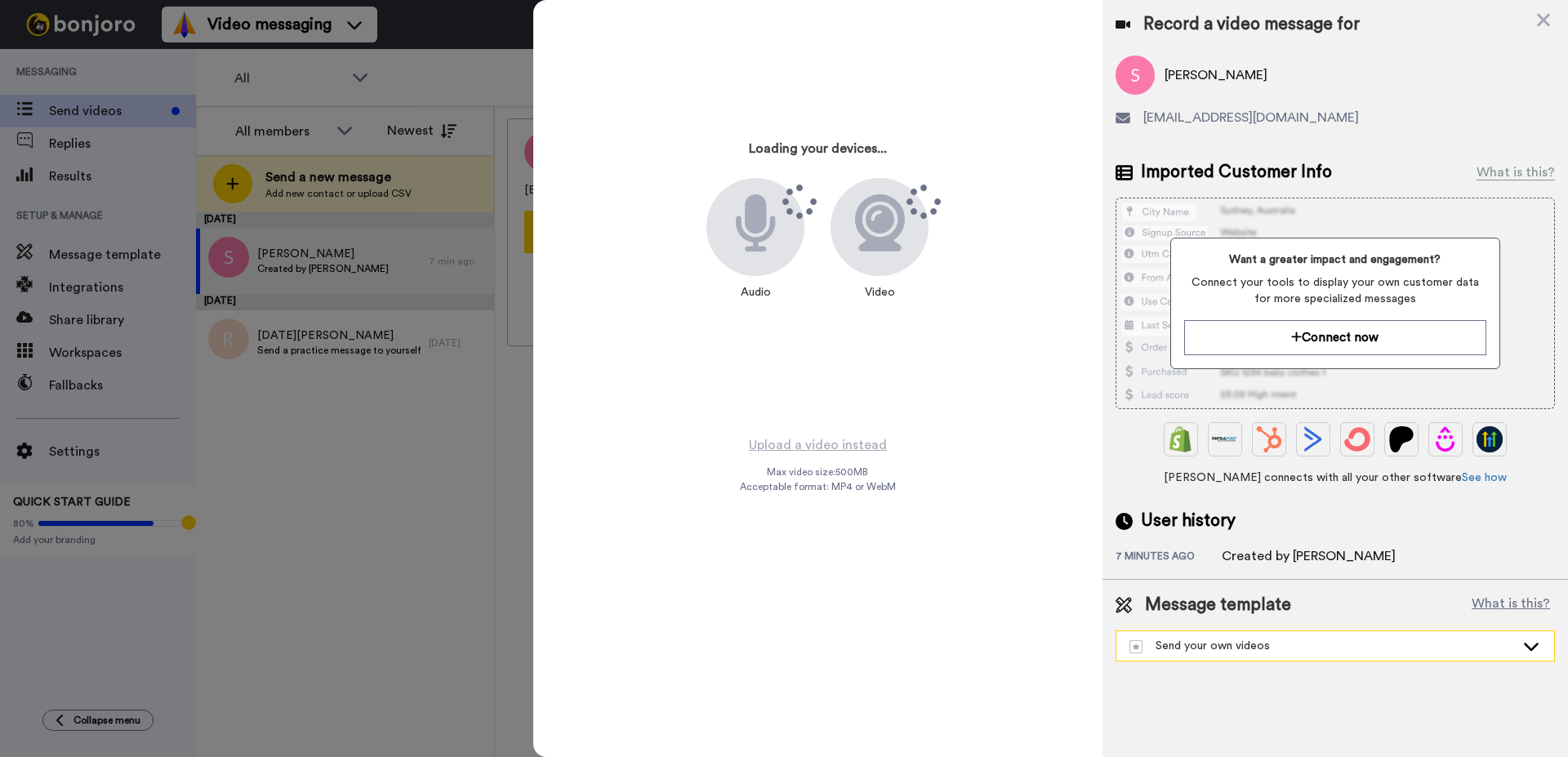
click at [1232, 652] on div "Send your own videos" at bounding box center [1322, 646] width 386 height 17
click at [1249, 670] on div "Message template What is this? Send your own videos SSPA Clearing Clearing Temp…" at bounding box center [1335, 627] width 465 height 95
click at [1266, 652] on div "Send your own videos" at bounding box center [1322, 646] width 386 height 17
click at [886, 474] on div "Max video size: 500 MB Acceptable format: MP4 or WebM" at bounding box center [817, 478] width 156 height 28
click at [989, 473] on div "Loading your devices... Audio Video Upload a video instead Max video size: 500 …" at bounding box center [817, 378] width 569 height 757
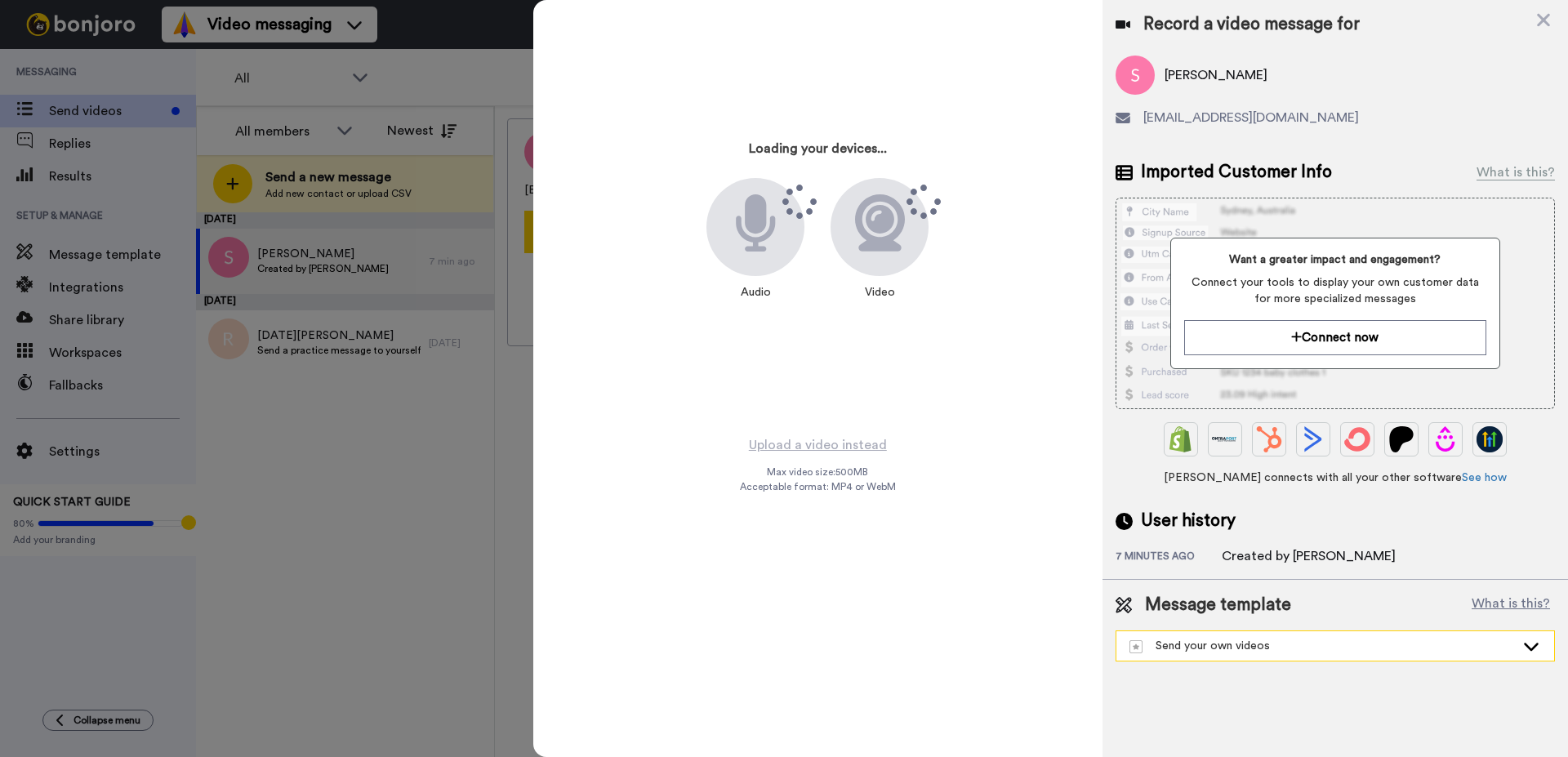
drag, startPoint x: 1201, startPoint y: 635, endPoint x: 1203, endPoint y: 643, distance: 8.2
click at [1202, 640] on div "Send your own videos" at bounding box center [1335, 645] width 438 height 29
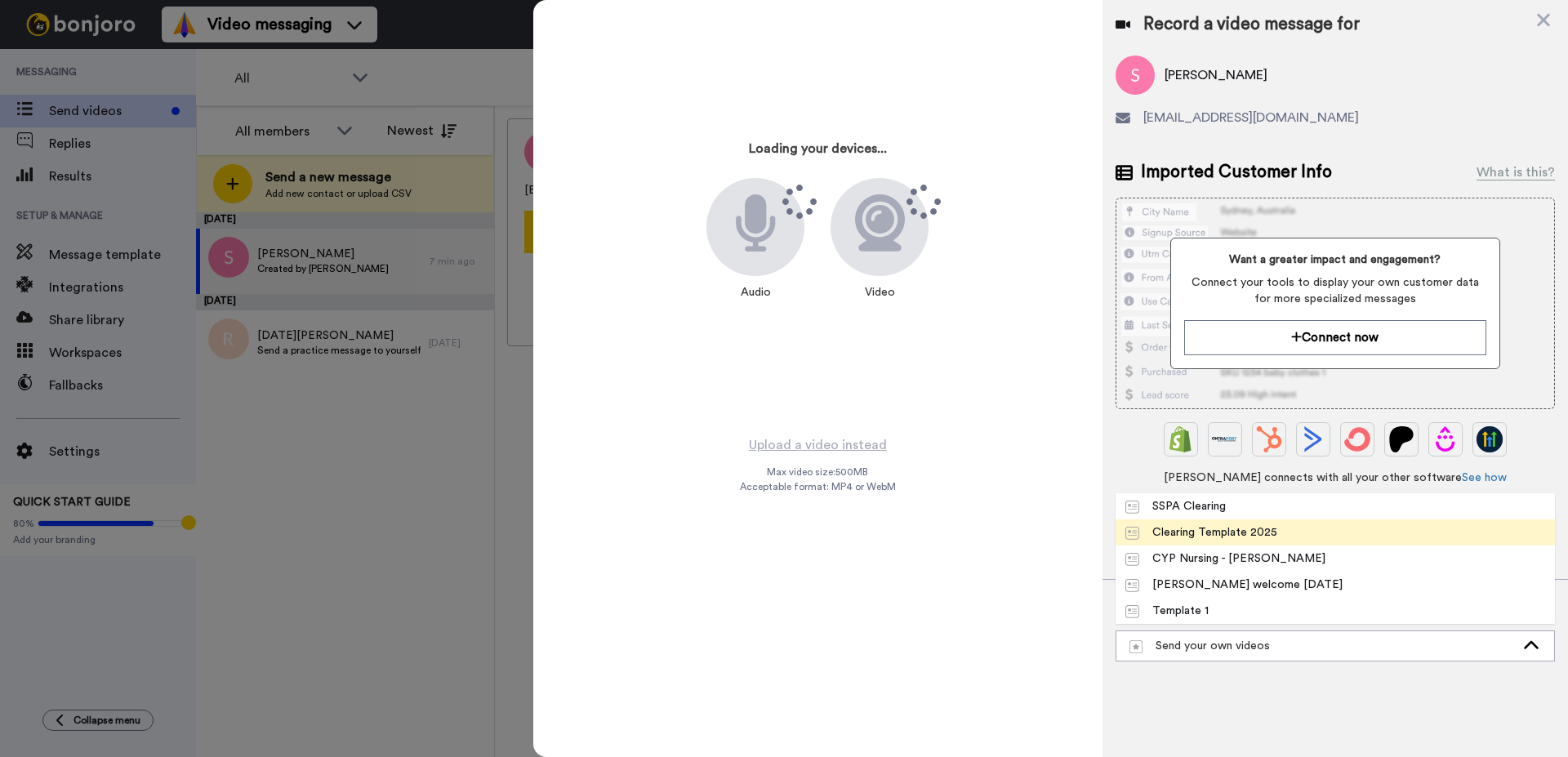
click at [1193, 524] on div "Clearing Template 2025" at bounding box center [1202, 532] width 152 height 17
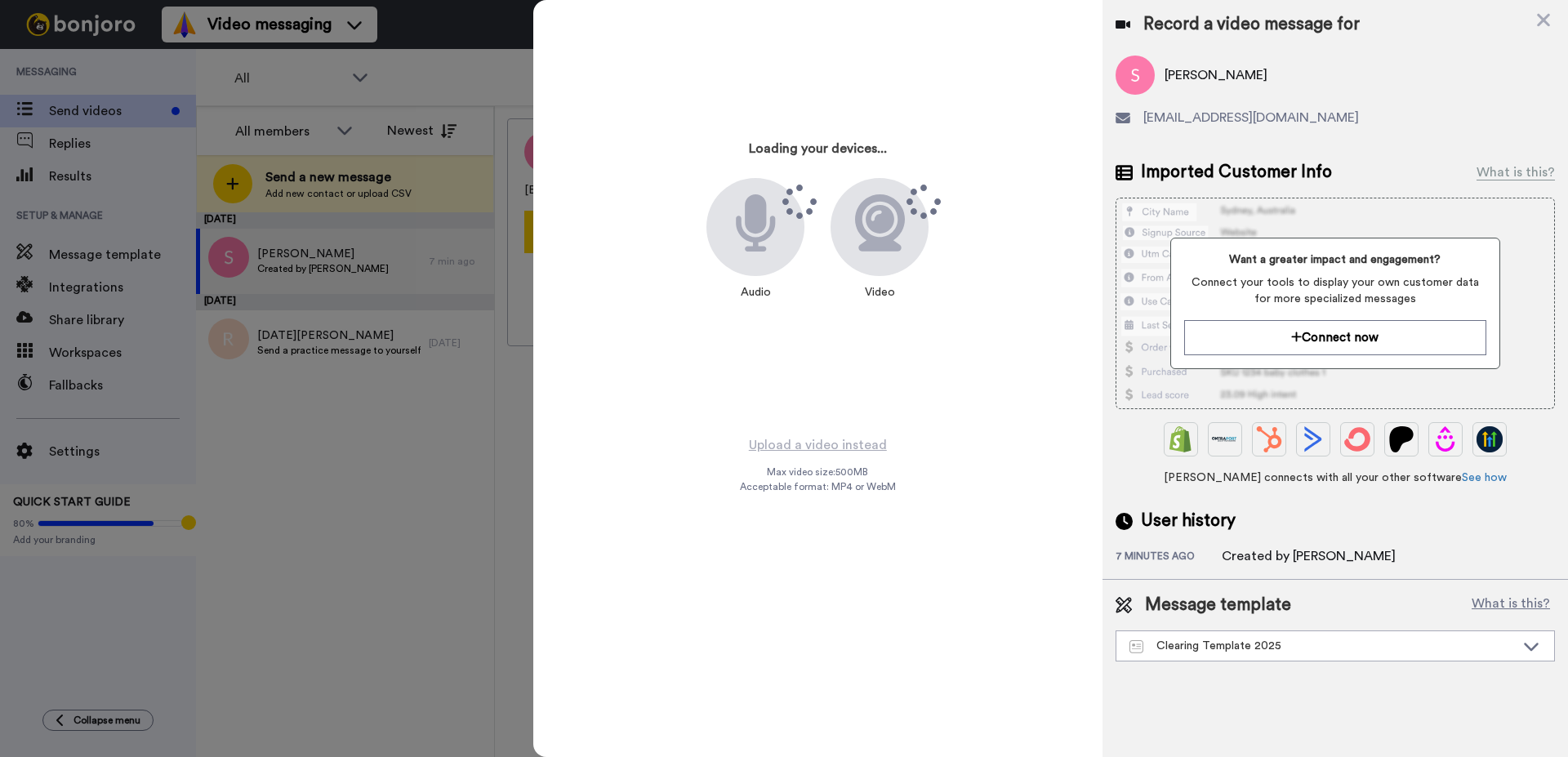
click at [933, 596] on div "Loading your devices... Audio Video Upload a video instead Max video size: 500 …" at bounding box center [817, 378] width 569 height 757
click at [1537, 23] on icon at bounding box center [1544, 20] width 17 height 20
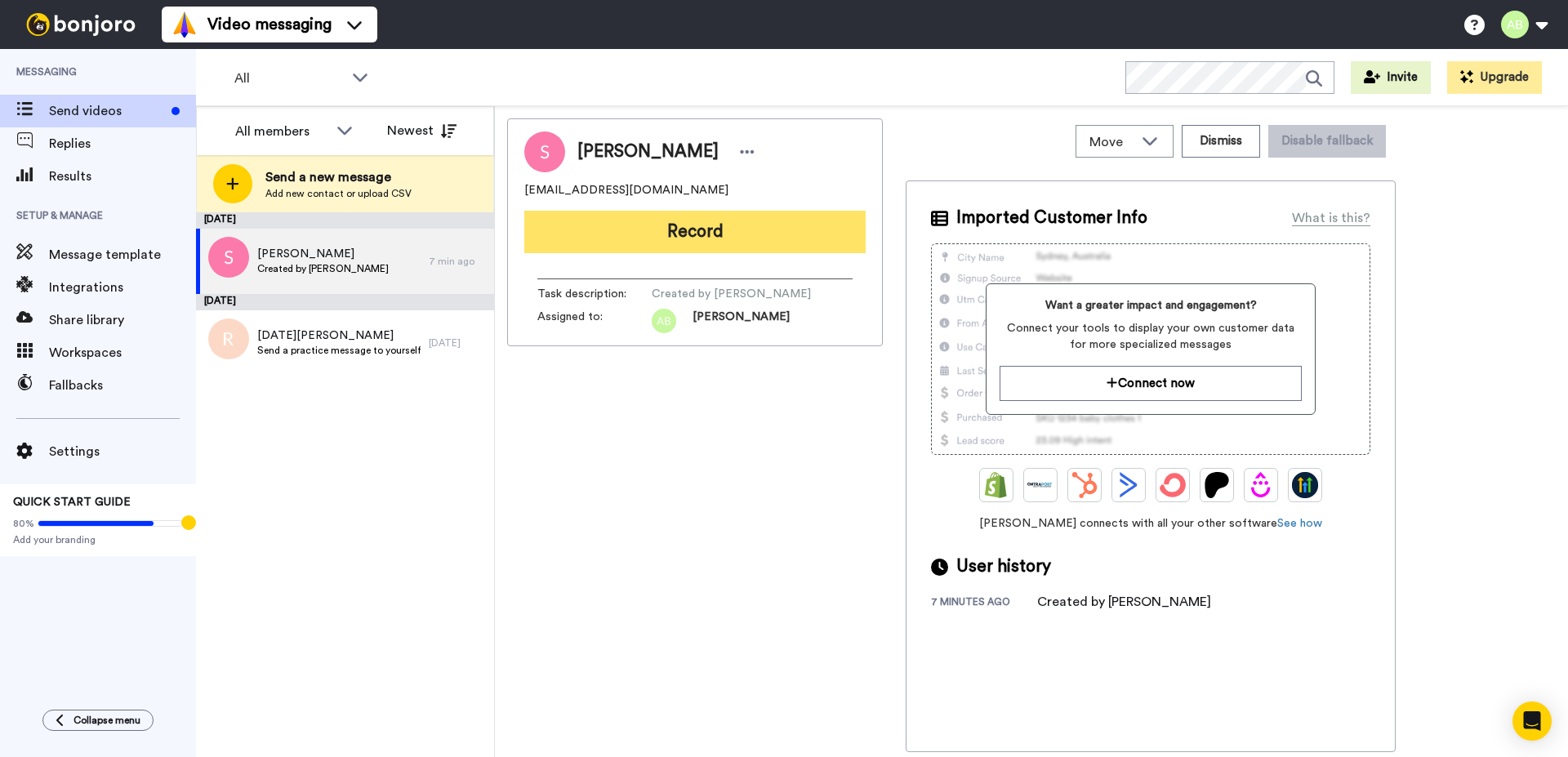
click at [614, 234] on button "Record" at bounding box center [694, 232] width 341 height 43
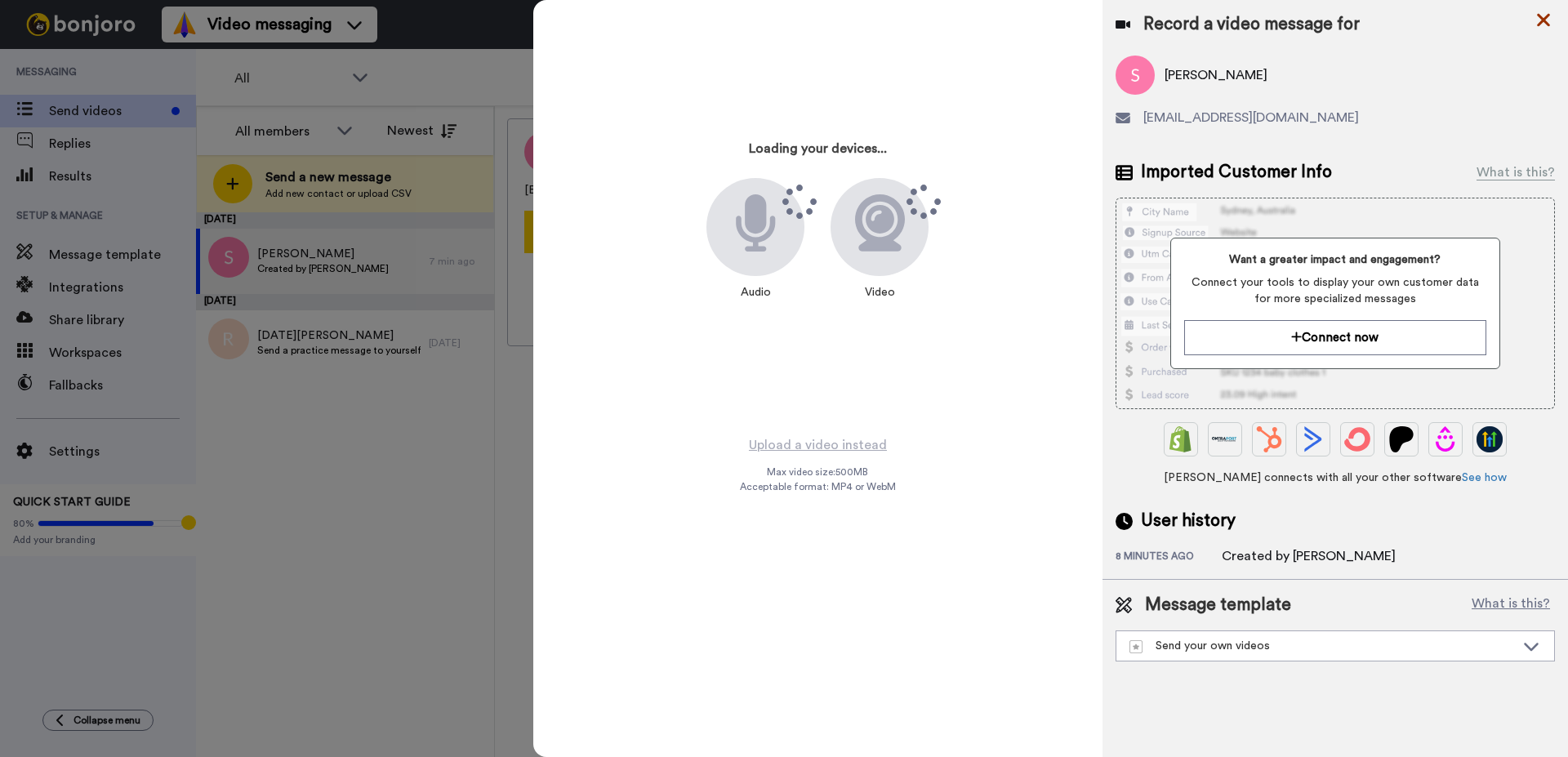
click at [1542, 23] on icon at bounding box center [1544, 20] width 17 height 20
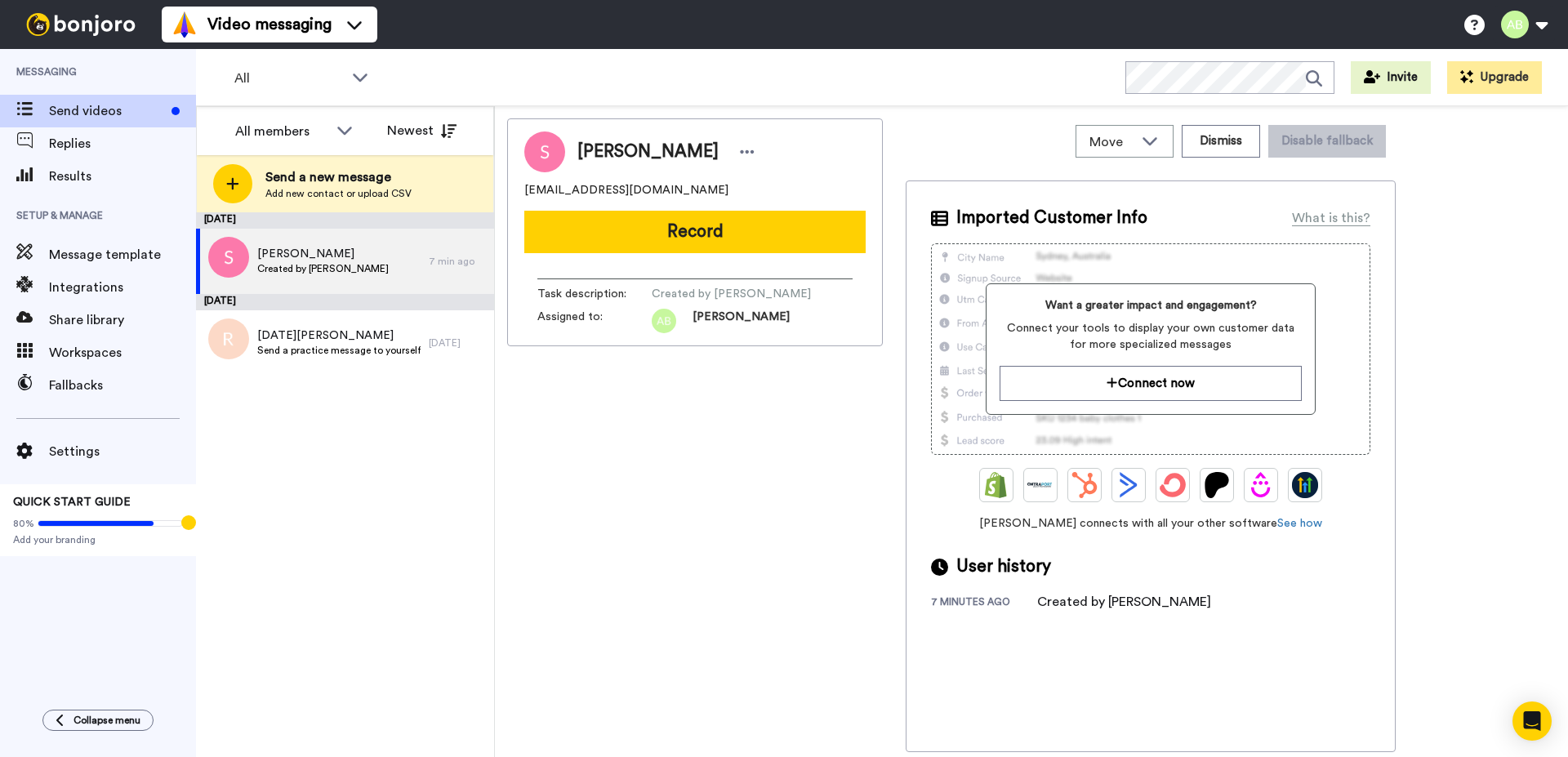
click at [509, 535] on div "STEPHINE chocolatedelightsss@gmail.com Record Task description : Created by Ash…" at bounding box center [694, 434] width 376 height 633
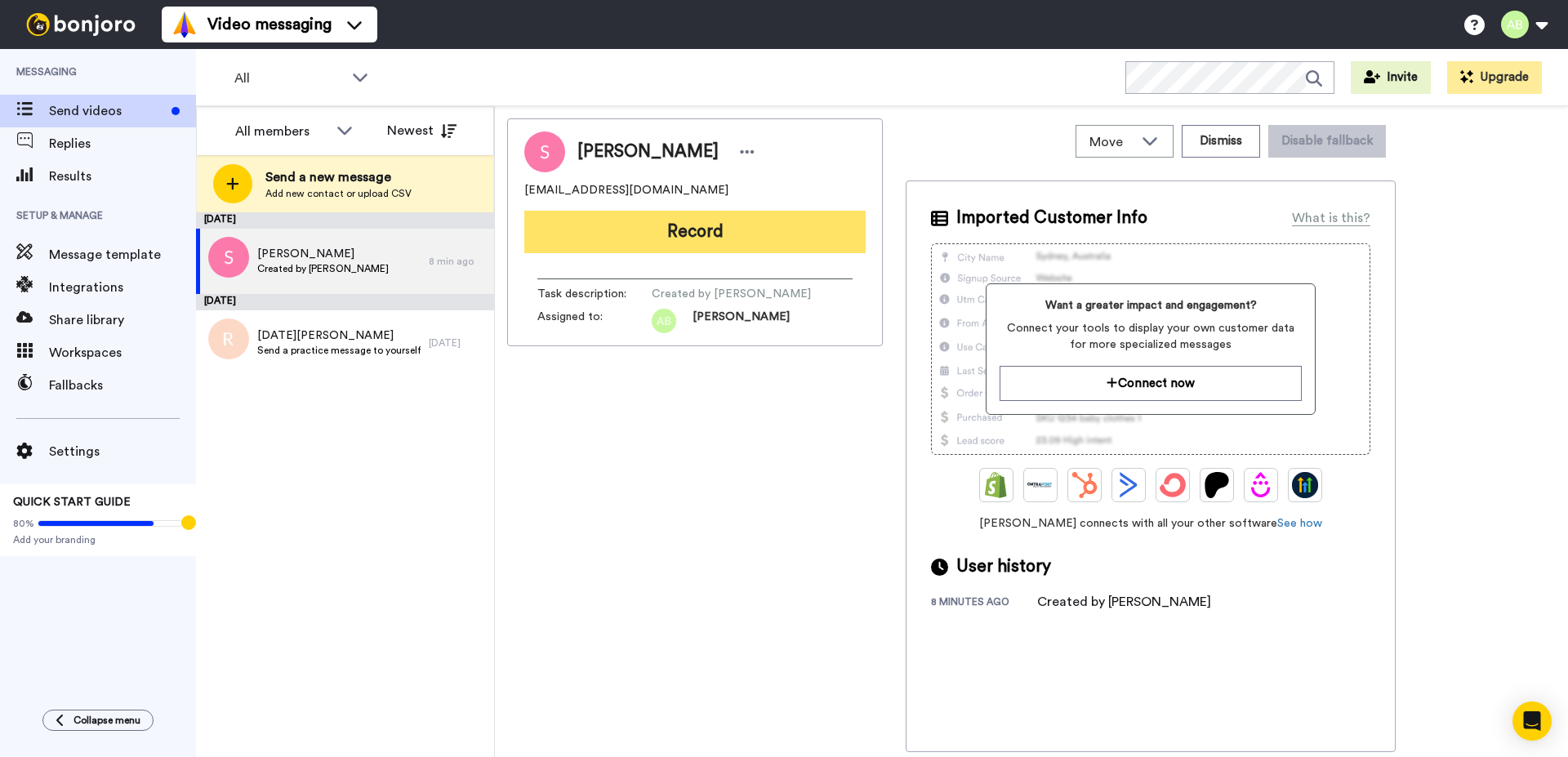
click at [623, 245] on button "Record" at bounding box center [694, 232] width 341 height 43
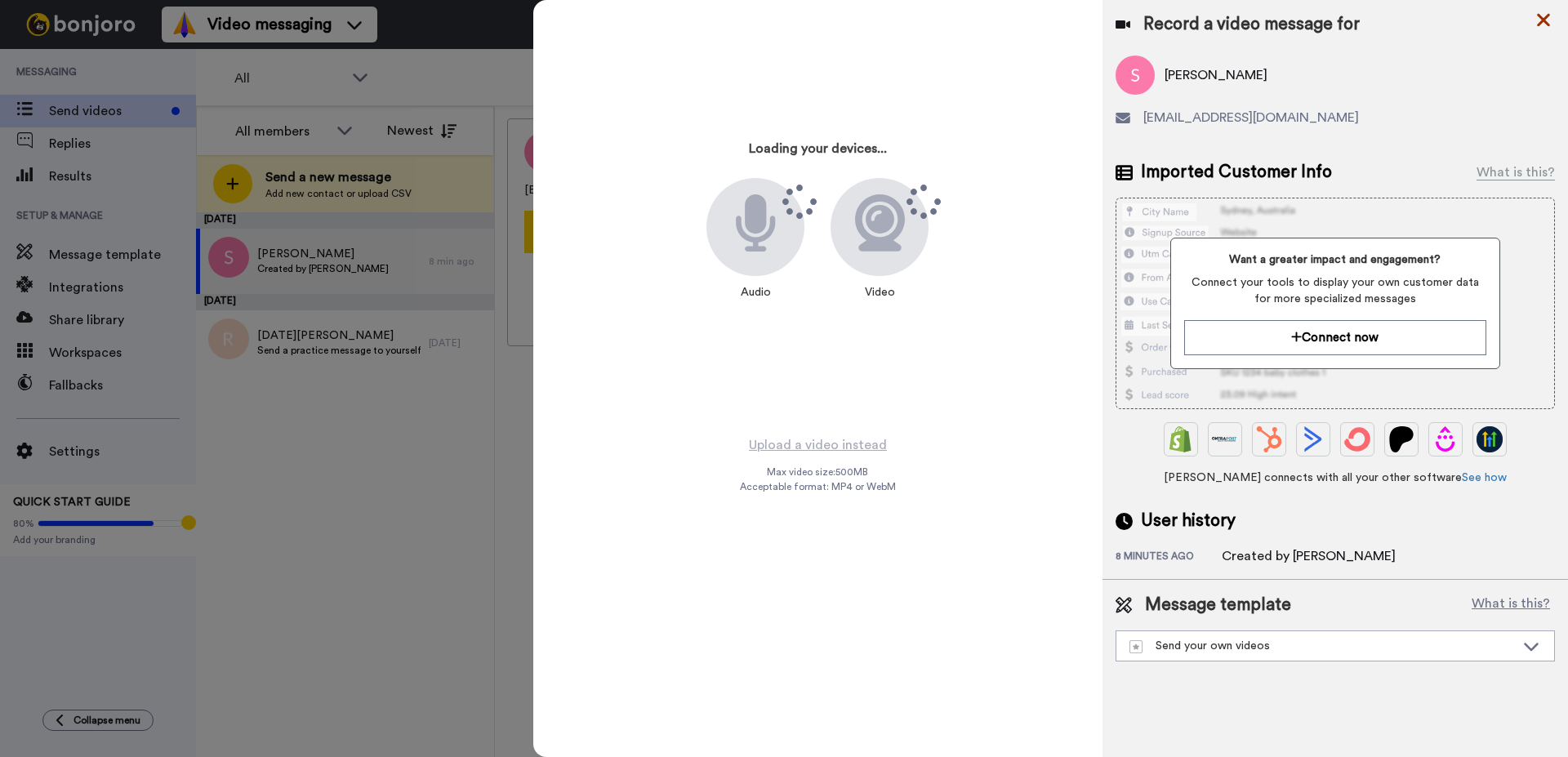
click at [1540, 21] on icon at bounding box center [1544, 21] width 13 height 13
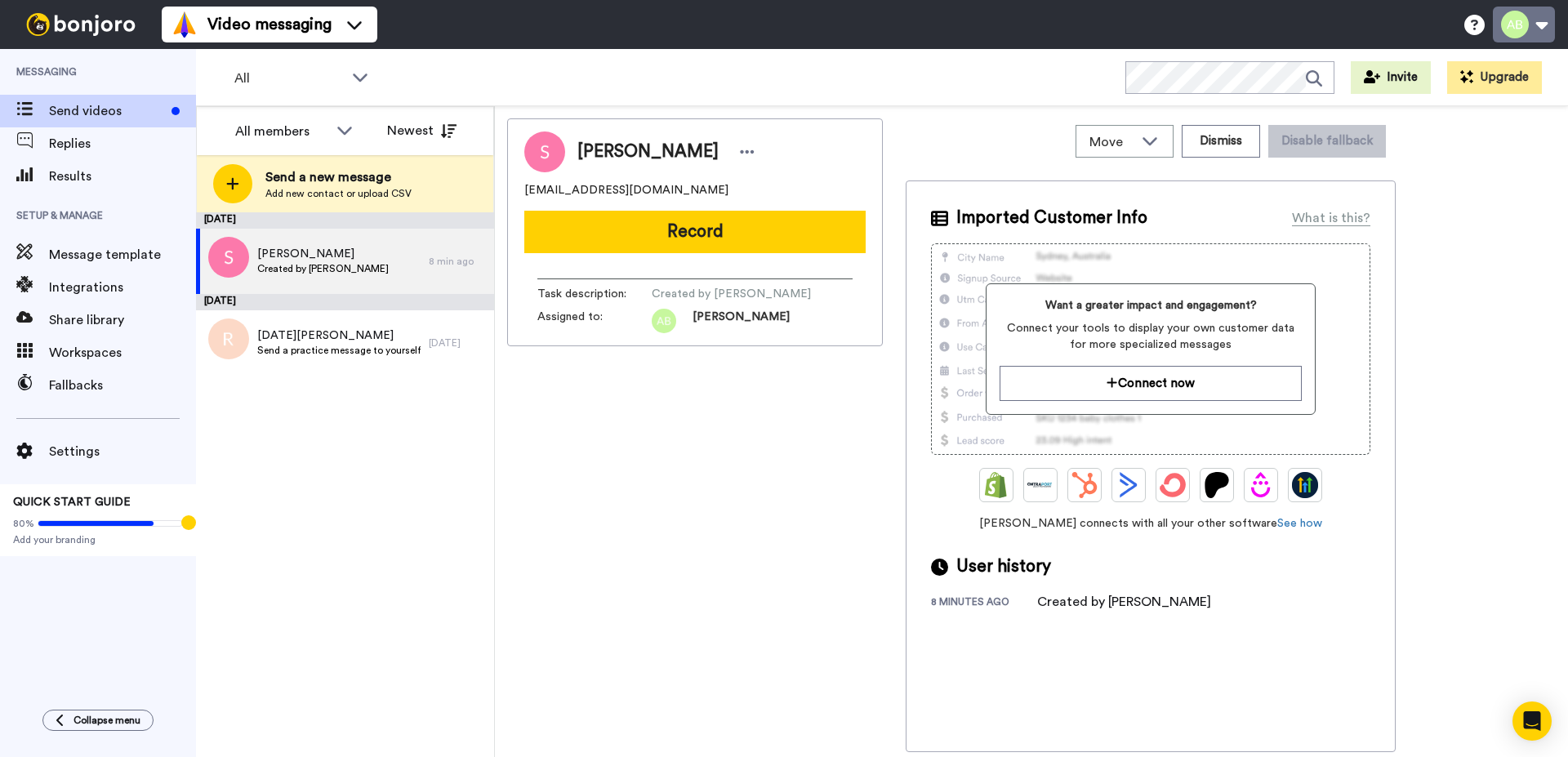
click at [1533, 19] on button at bounding box center [1524, 24] width 62 height 36
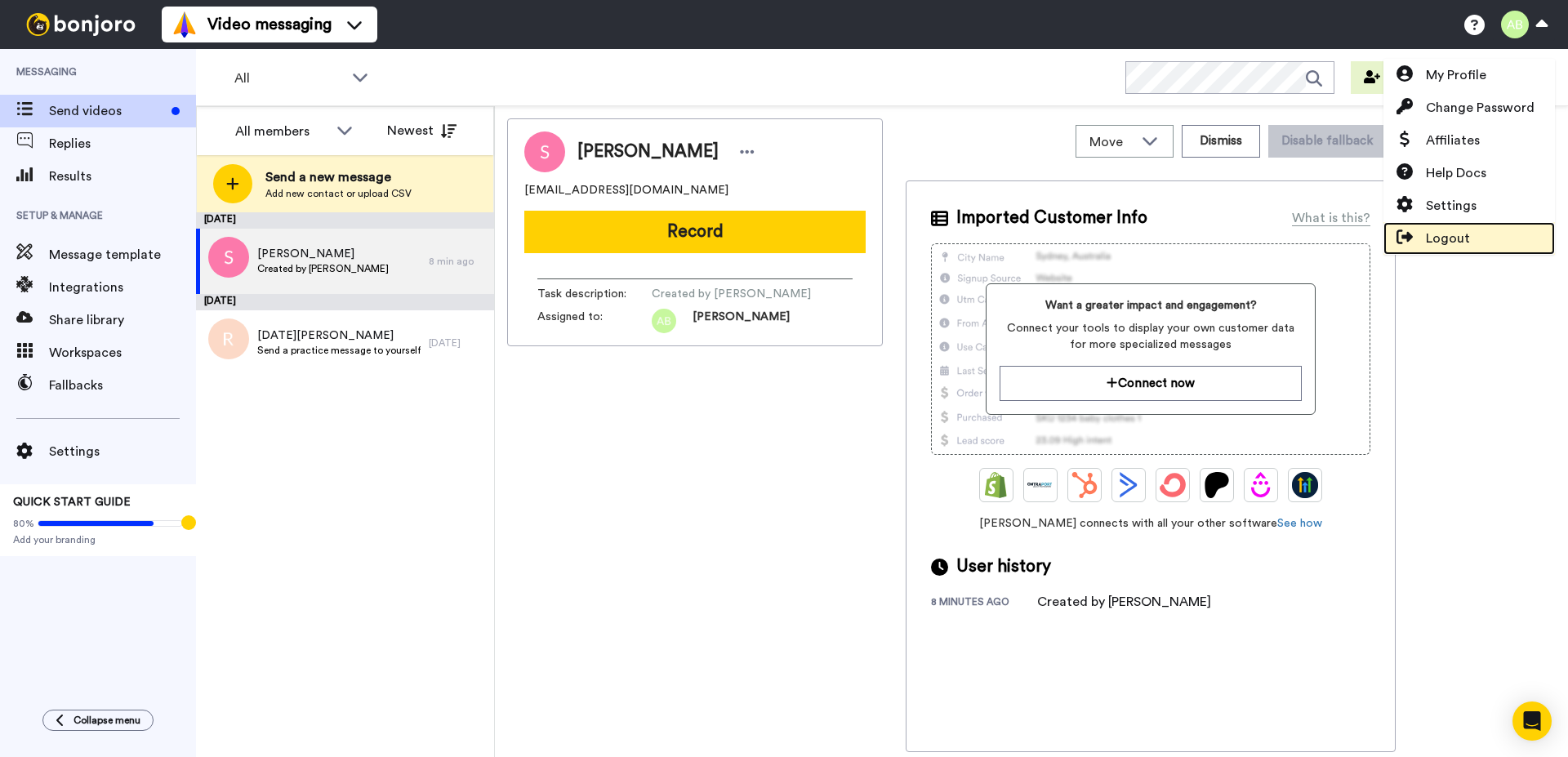
click at [1461, 237] on span "Logout" at bounding box center [1448, 238] width 44 height 19
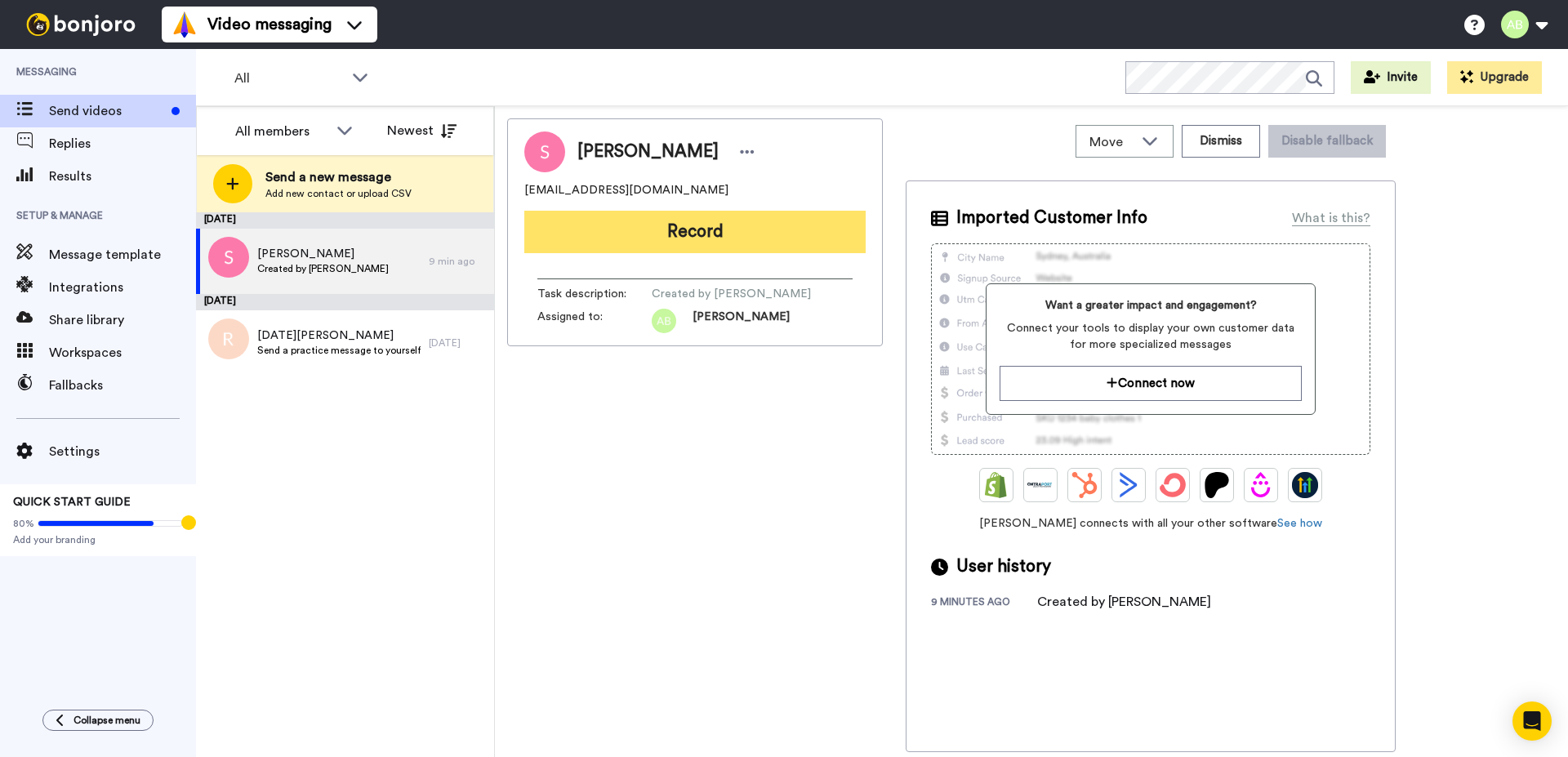
click at [628, 242] on button "Record" at bounding box center [694, 232] width 341 height 43
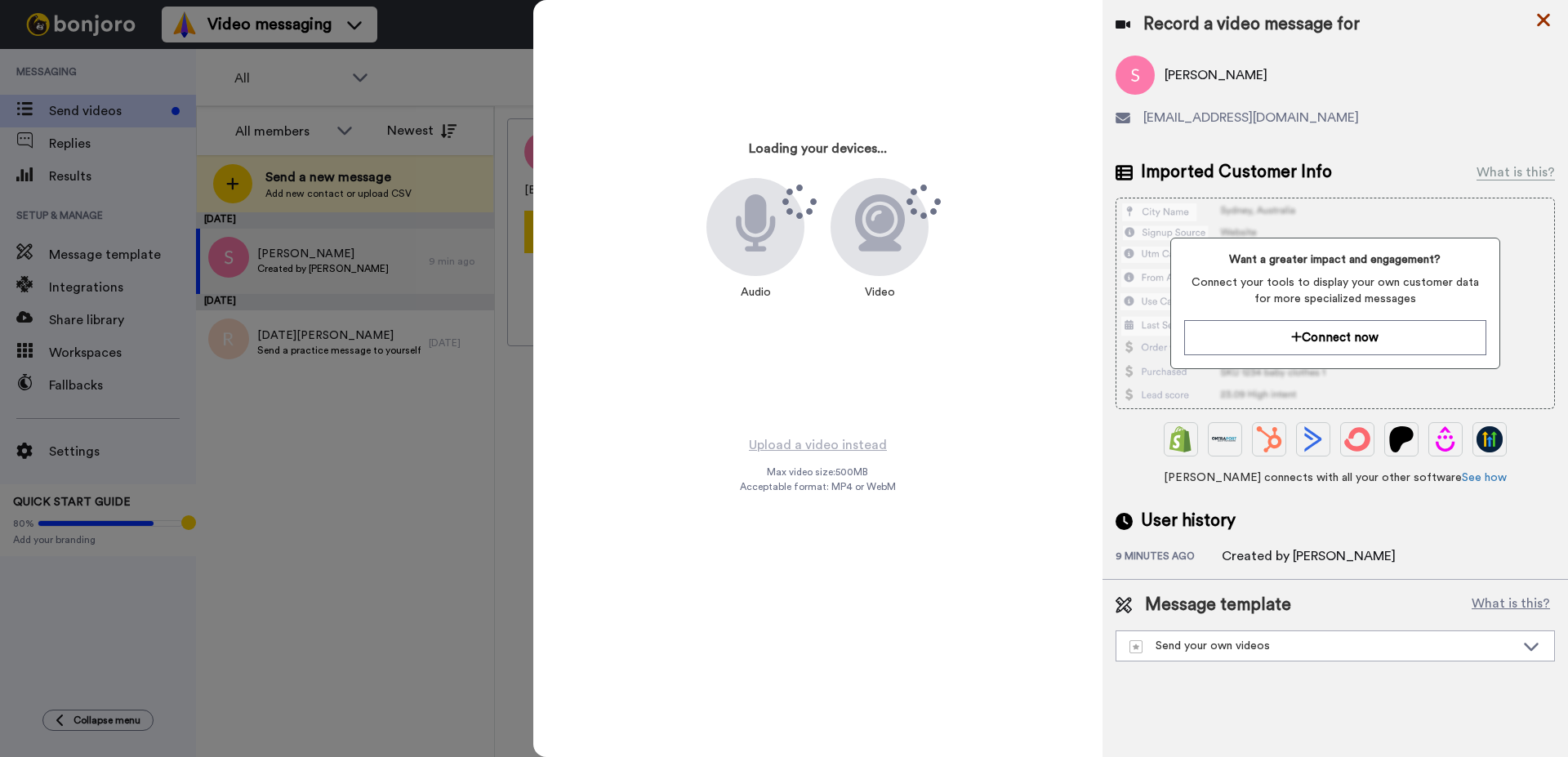
click at [1544, 23] on icon at bounding box center [1544, 20] width 17 height 20
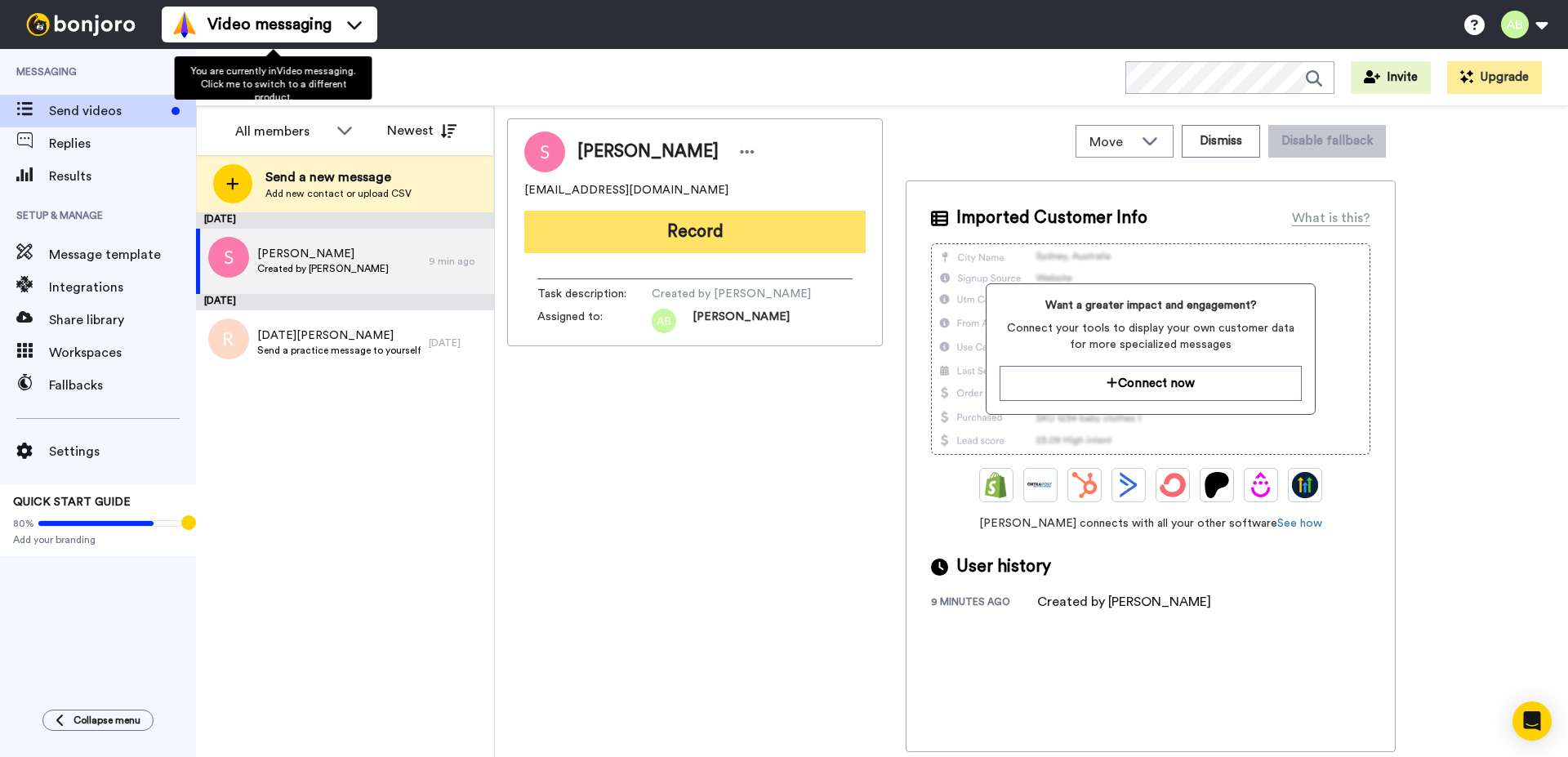
click at [669, 237] on button "Record" at bounding box center [694, 232] width 341 height 43
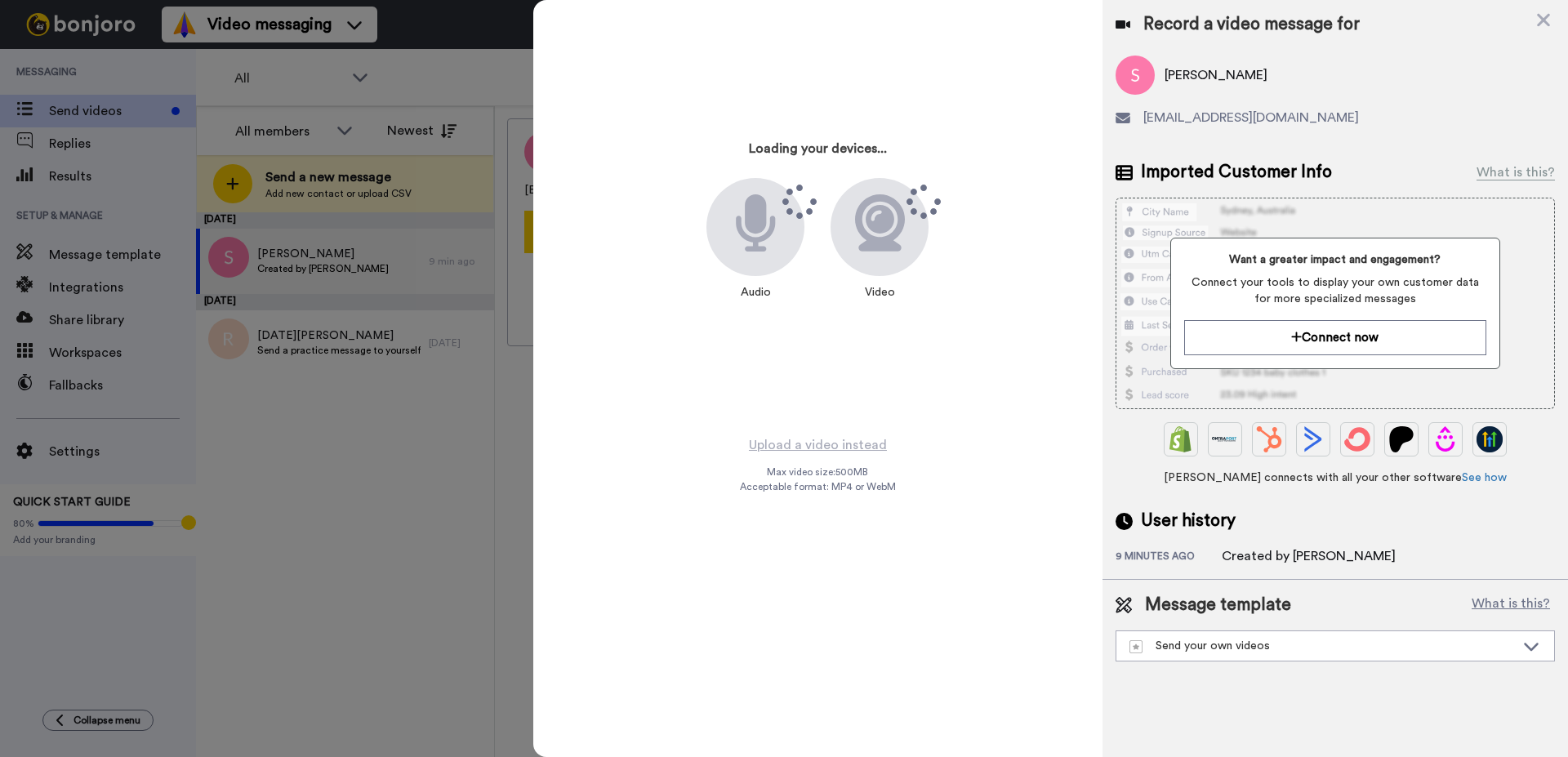
click at [766, 247] on icon at bounding box center [756, 222] width 44 height 57
click at [887, 248] on icon at bounding box center [880, 222] width 50 height 57
drag, startPoint x: 887, startPoint y: 248, endPoint x: 746, endPoint y: 239, distance: 141.3
click at [838, 248] on div at bounding box center [879, 227] width 98 height 98
drag, startPoint x: 746, startPoint y: 239, endPoint x: 856, endPoint y: 200, distance: 116.7
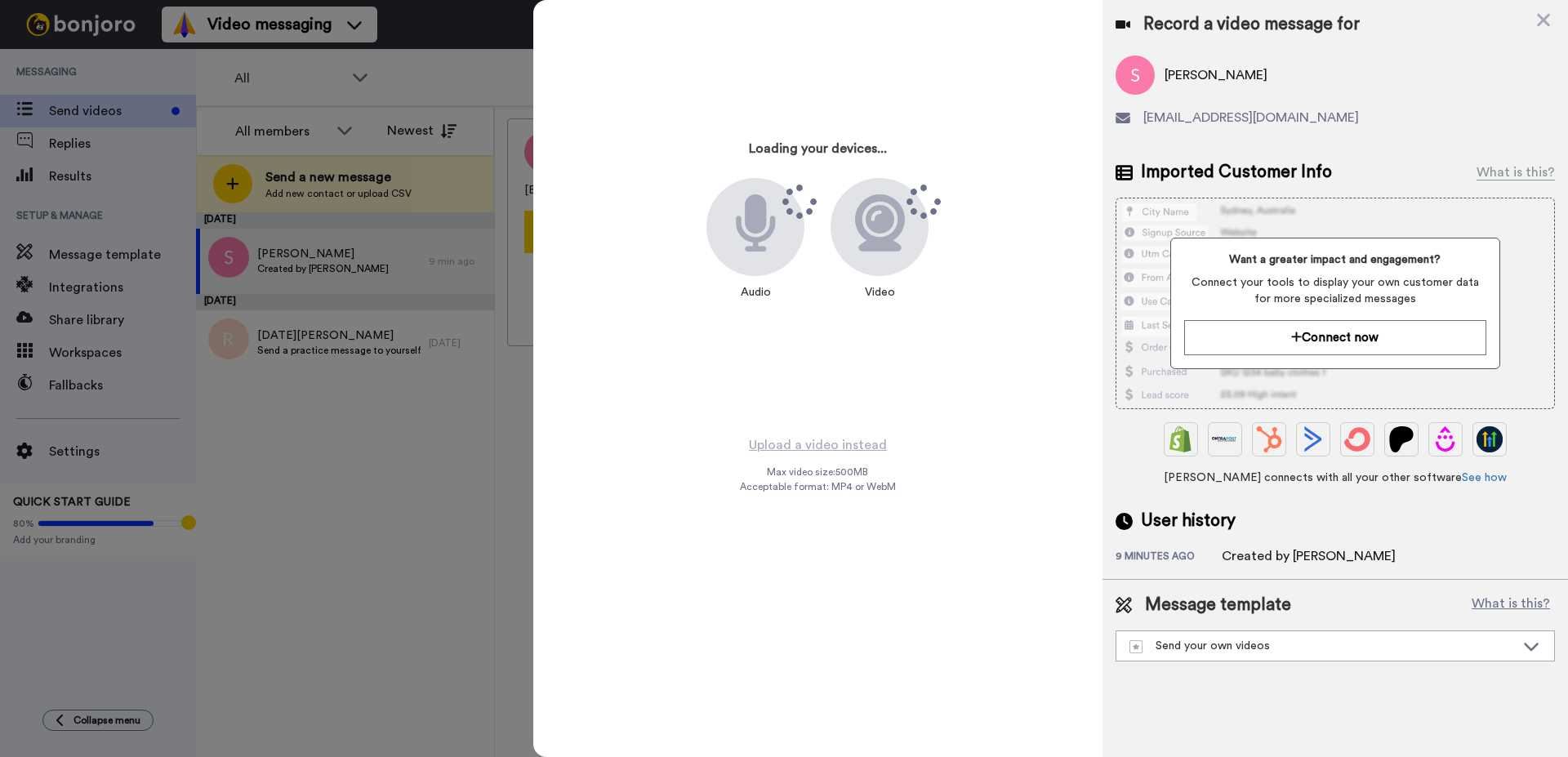
click at [795, 186] on div at bounding box center [755, 227] width 98 height 98
drag, startPoint x: 856, startPoint y: 200, endPoint x: 807, endPoint y: 376, distance: 182.7
click at [832, 313] on div "Loading your devices... Audio Video" at bounding box center [817, 217] width 408 height 408
click at [802, 409] on div "Loading your devices... Audio Video" at bounding box center [817, 217] width 408 height 408
drag, startPoint x: 910, startPoint y: 371, endPoint x: 933, endPoint y: 362, distance: 24.7
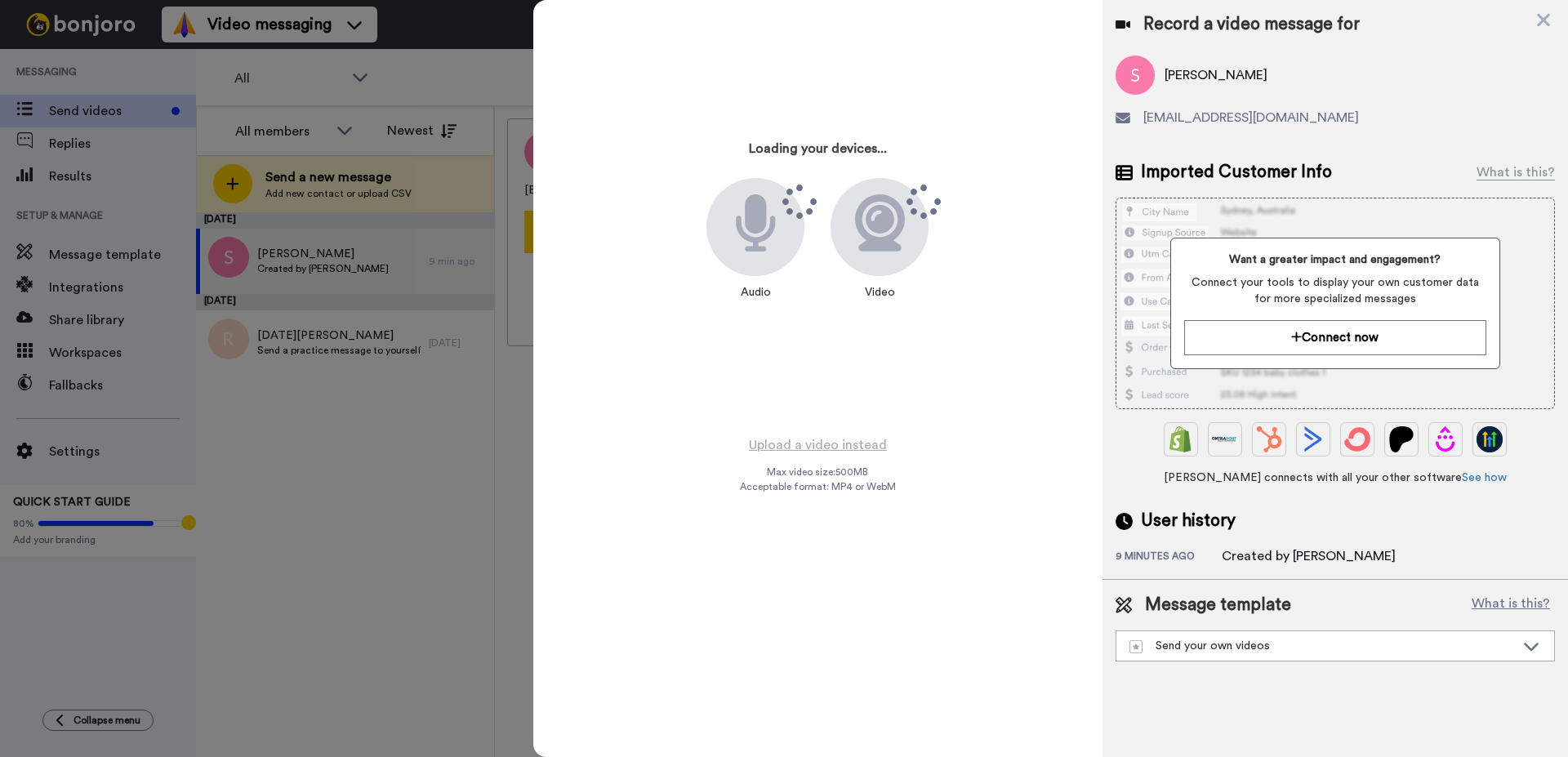
click at [914, 370] on div "Loading your devices... Audio Video" at bounding box center [817, 217] width 408 height 408
click at [1553, 20] on div "Record a video message for" at bounding box center [1335, 24] width 439 height 23
click at [1547, 20] on icon at bounding box center [1544, 20] width 17 height 20
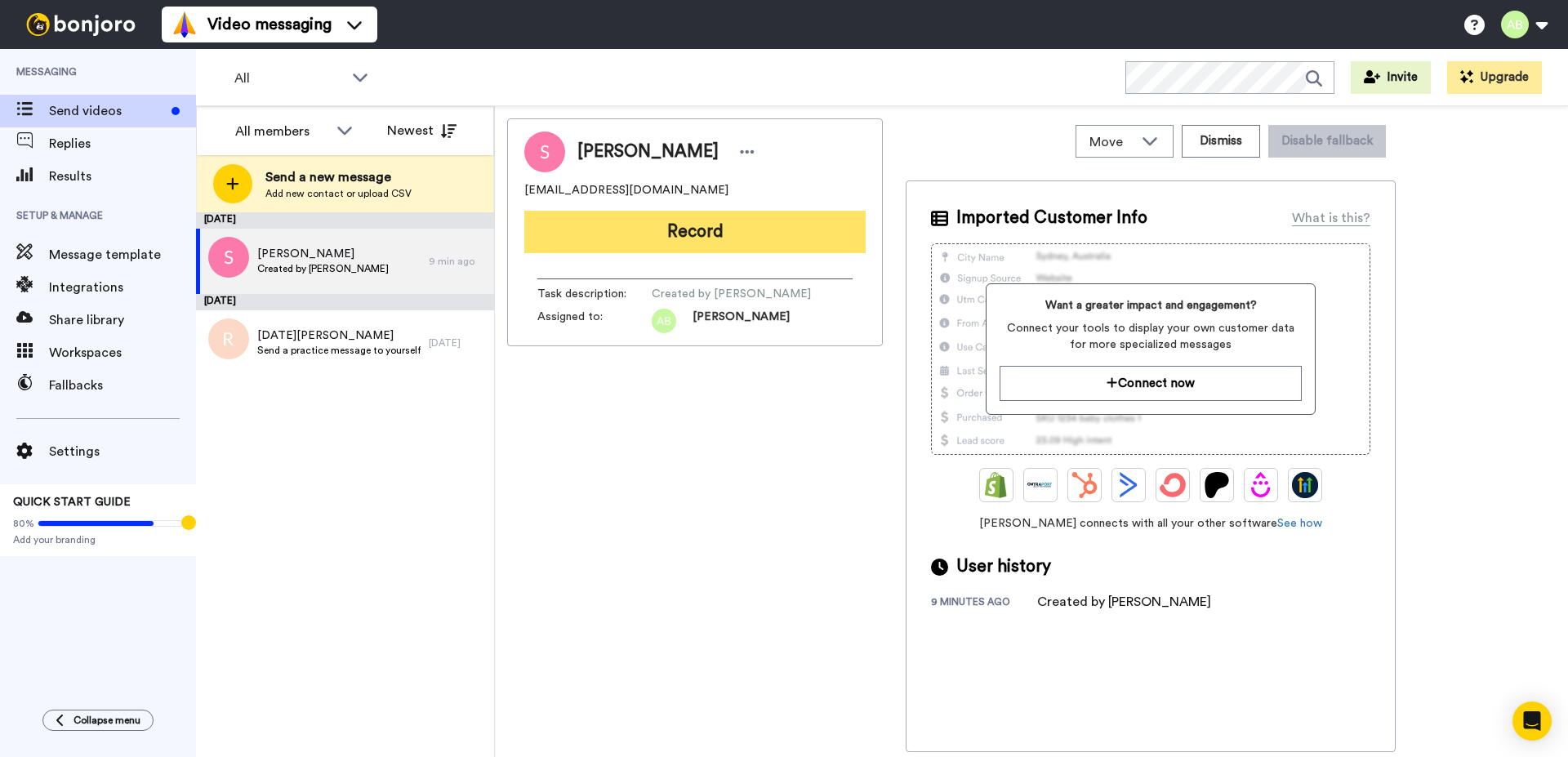
click at [592, 240] on button "Record" at bounding box center [694, 232] width 341 height 43
